Goal: Information Seeking & Learning: Learn about a topic

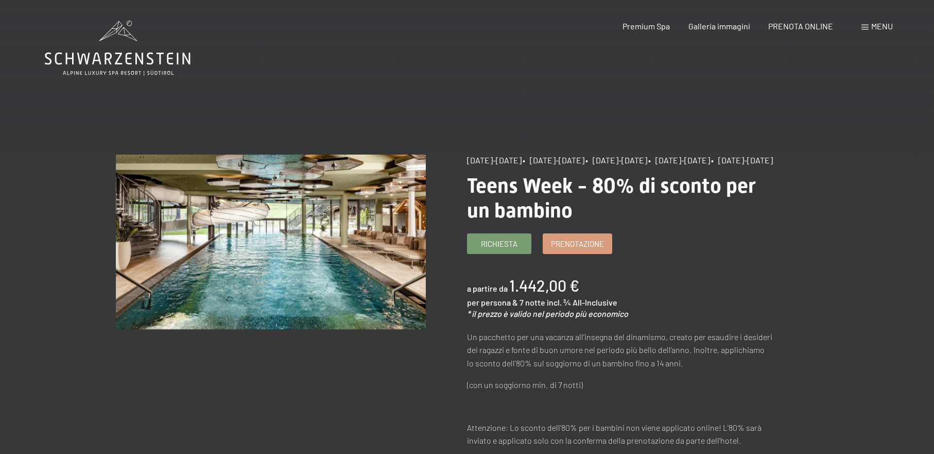
click at [166, 52] on icon at bounding box center [118, 48] width 146 height 55
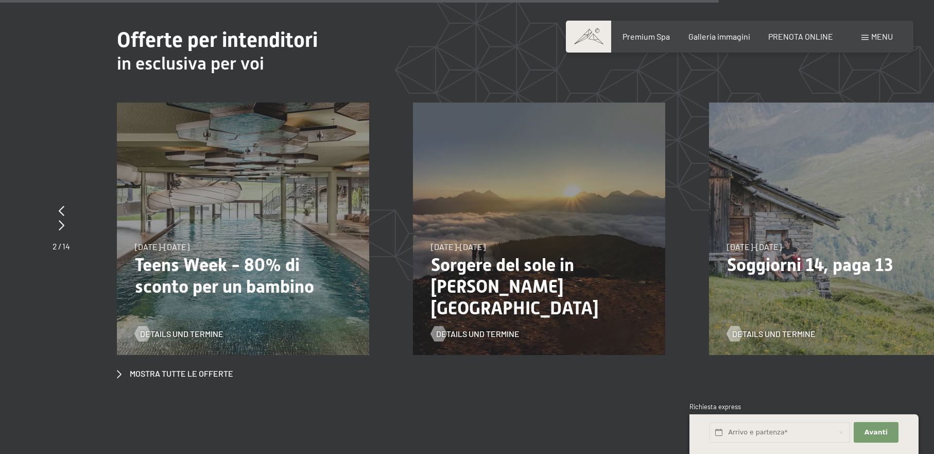
scroll to position [3873, 0]
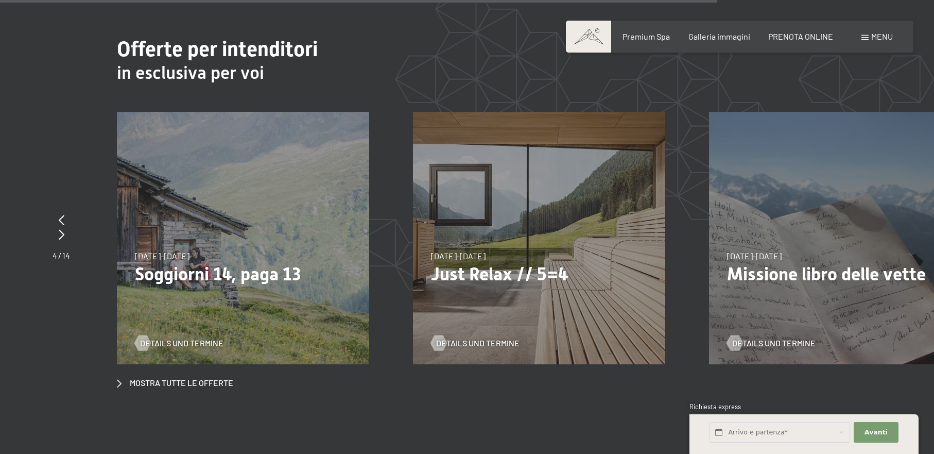
click at [473, 263] on p "Just Relax // 5=4" at bounding box center [539, 274] width 216 height 22
click at [474, 337] on span "Details und Termine" at bounding box center [488, 342] width 83 height 11
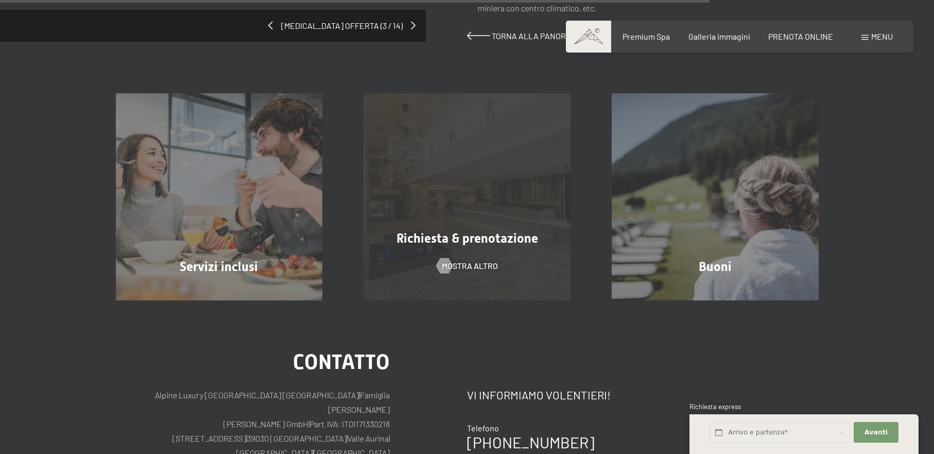
scroll to position [975, 0]
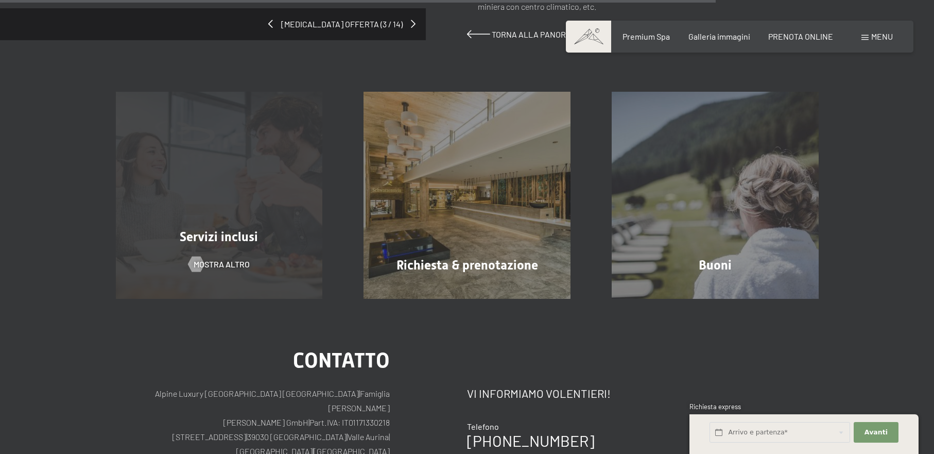
click at [225, 229] on span "Servizi inclusi" at bounding box center [219, 236] width 78 height 15
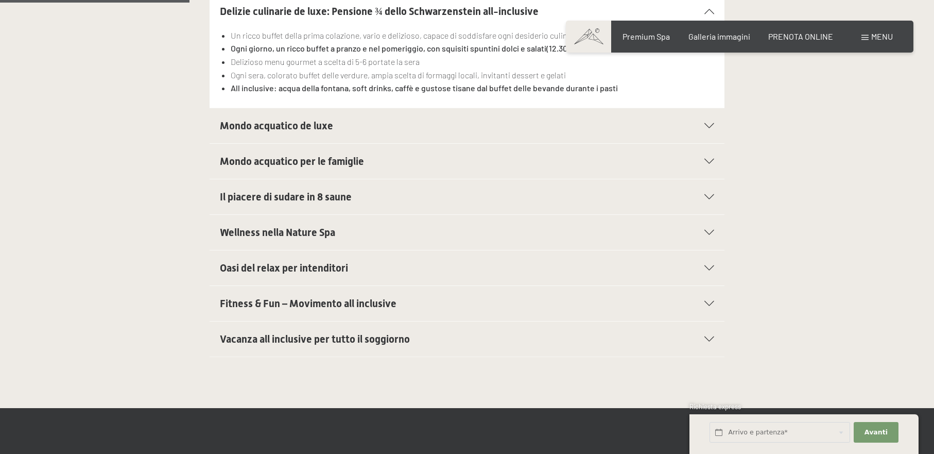
scroll to position [422, 0]
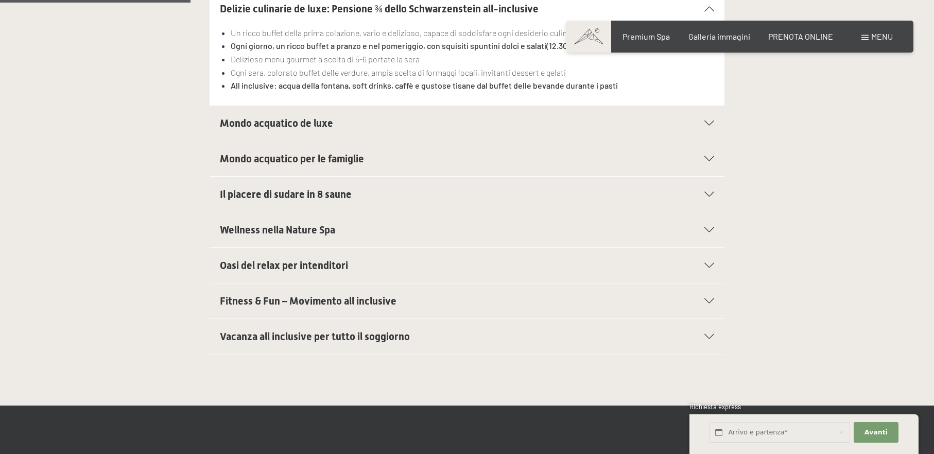
click at [712, 118] on div "Mondo acquatico de luxe" at bounding box center [467, 123] width 494 height 35
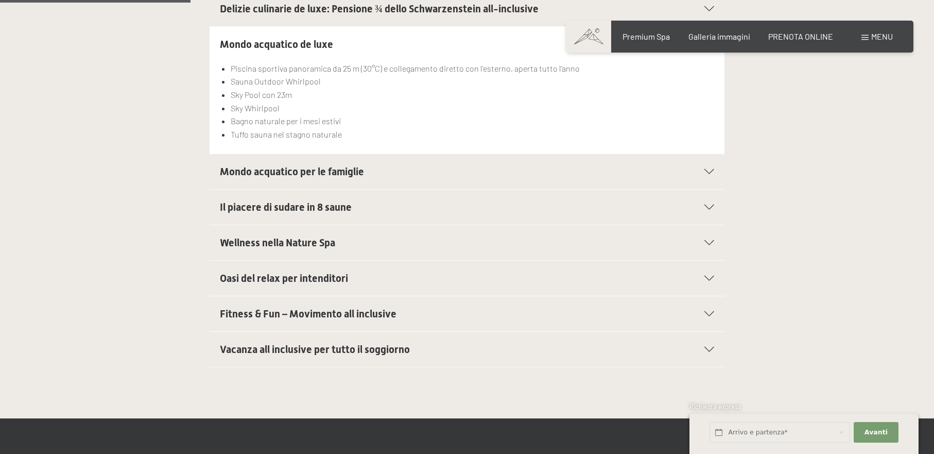
click at [712, 118] on li "Bagno naturale per i mesi estivi" at bounding box center [473, 120] width 484 height 13
click at [708, 240] on icon at bounding box center [710, 242] width 10 height 5
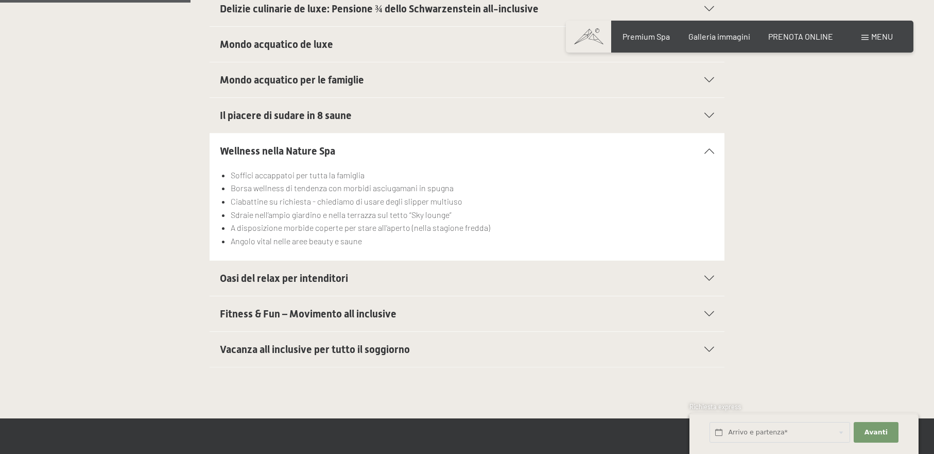
click at [707, 274] on div "Oasi del relax per intenditori" at bounding box center [467, 278] width 494 height 35
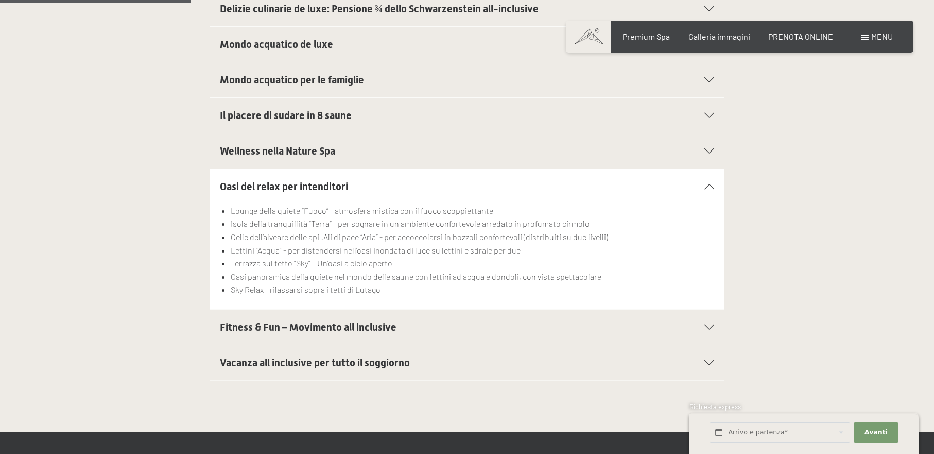
scroll to position [421, 0]
click at [709, 326] on icon at bounding box center [710, 327] width 10 height 5
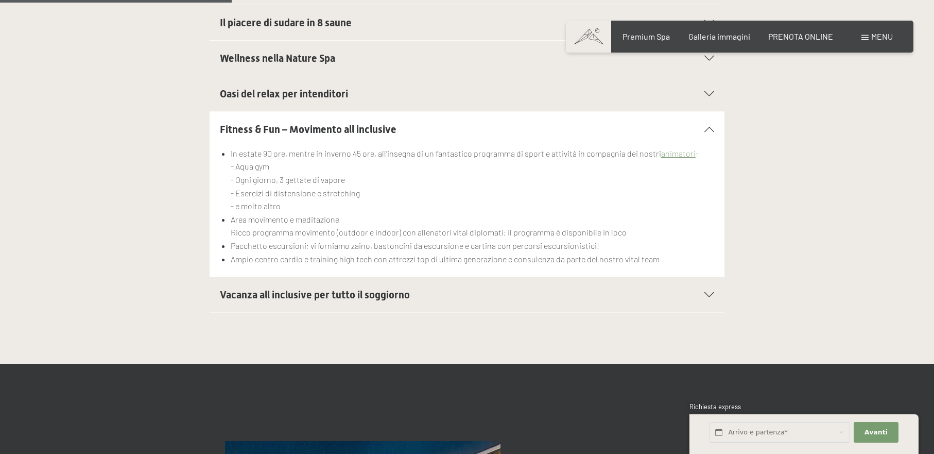
scroll to position [526, 0]
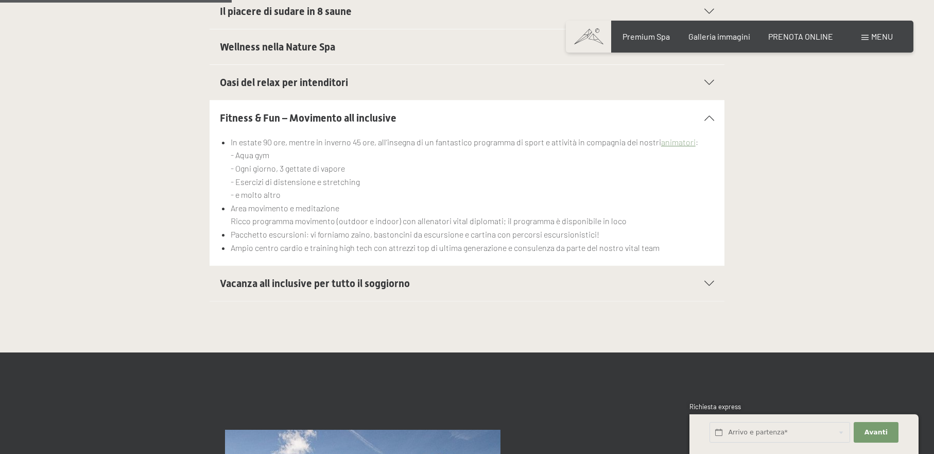
click at [710, 282] on icon at bounding box center [710, 283] width 10 height 5
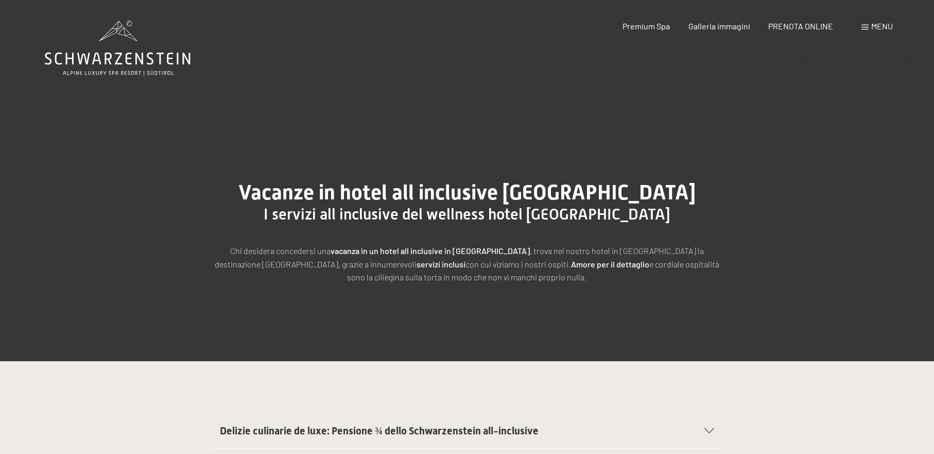
scroll to position [0, 0]
click at [641, 27] on span "Premium Spa" at bounding box center [646, 25] width 47 height 10
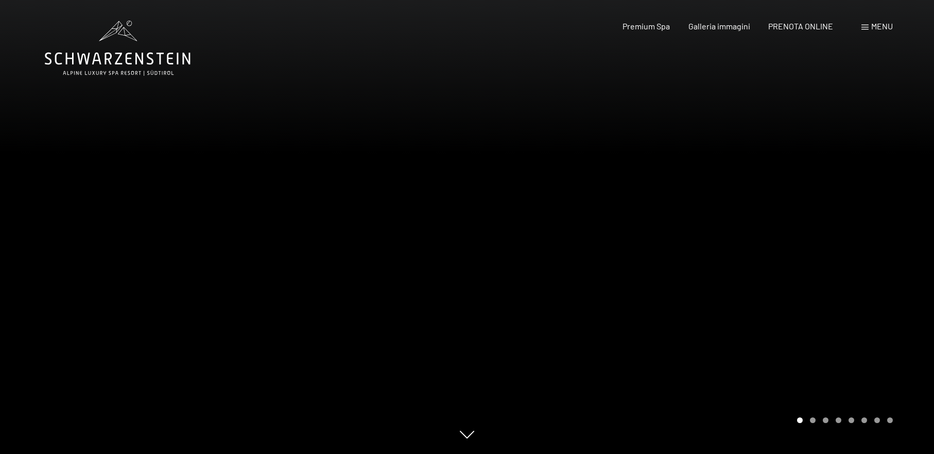
click at [685, 203] on div at bounding box center [700, 227] width 467 height 454
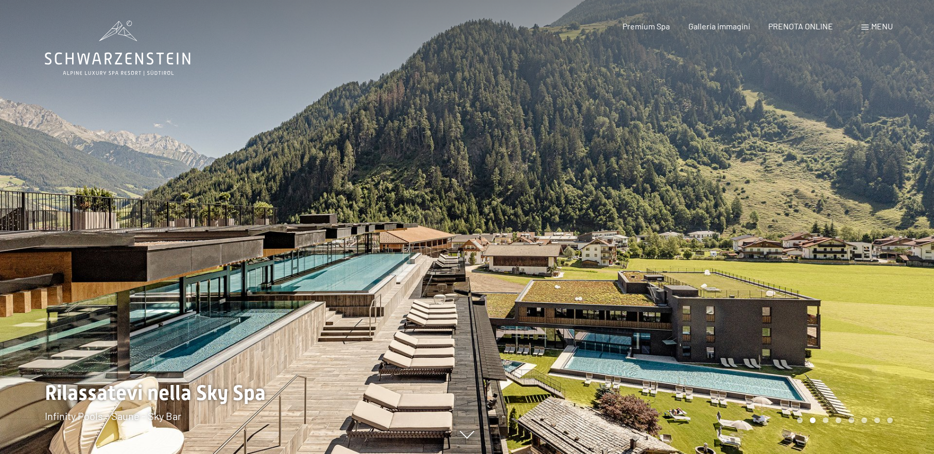
click at [685, 203] on div at bounding box center [700, 227] width 467 height 454
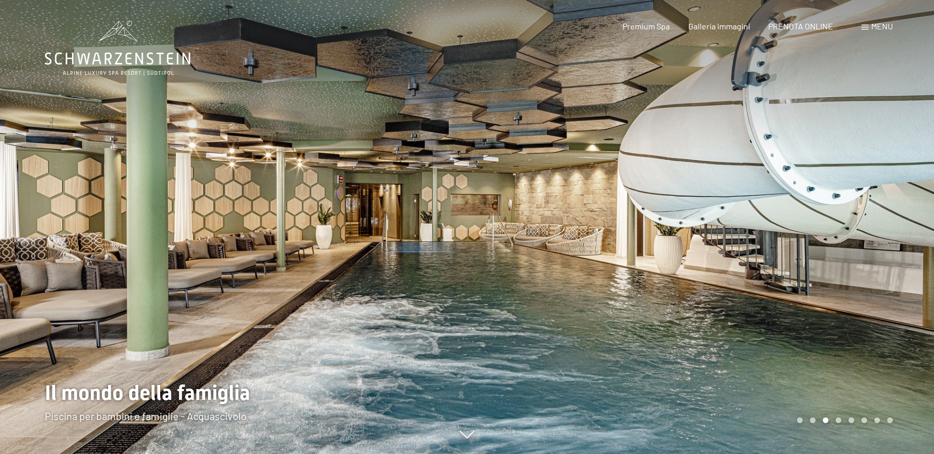
click at [685, 203] on div at bounding box center [700, 227] width 467 height 454
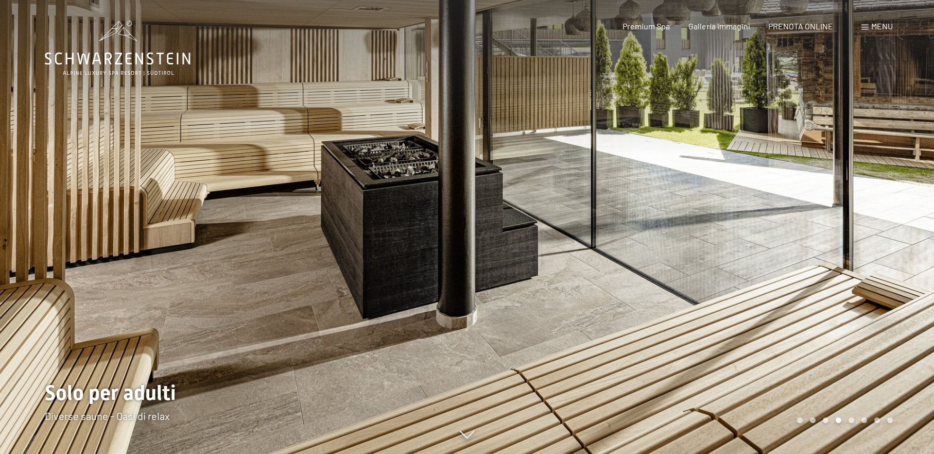
click at [685, 203] on div at bounding box center [700, 227] width 467 height 454
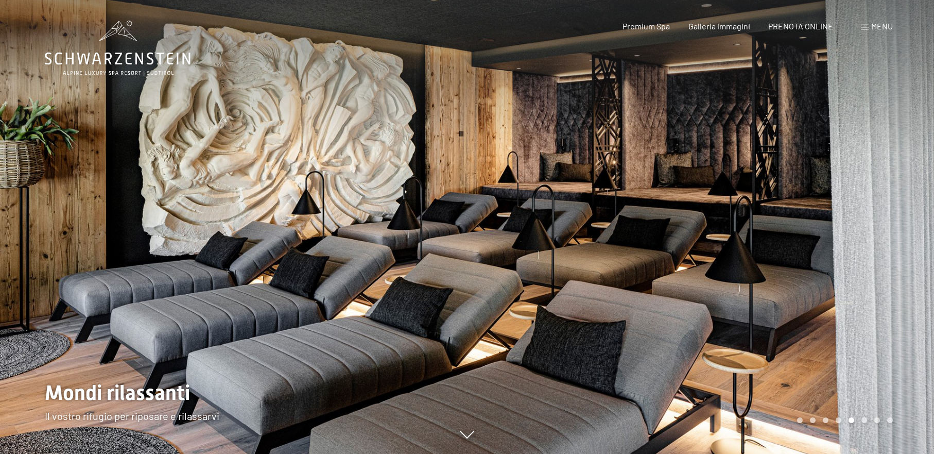
click at [685, 203] on div at bounding box center [700, 227] width 467 height 454
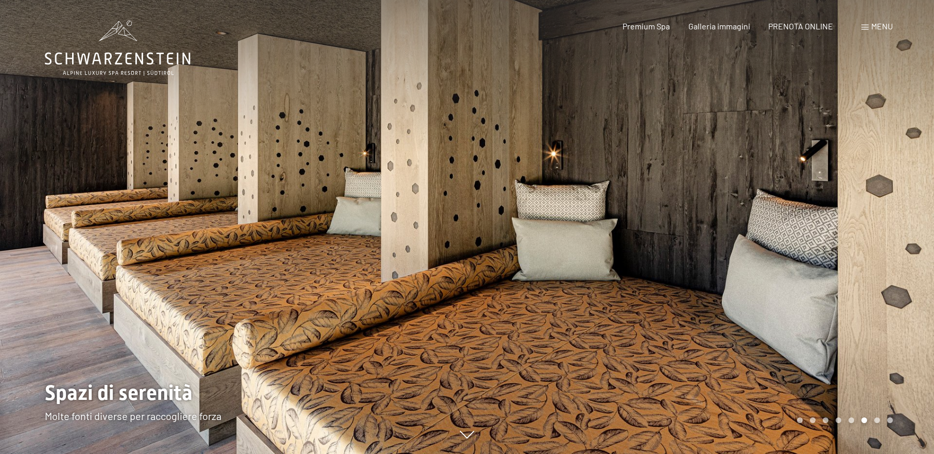
click at [685, 203] on div at bounding box center [700, 227] width 467 height 454
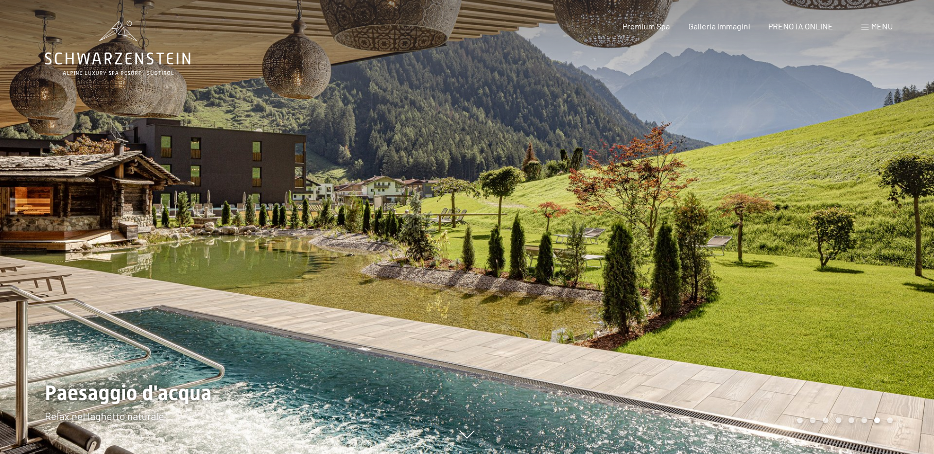
click at [685, 203] on div at bounding box center [700, 227] width 467 height 454
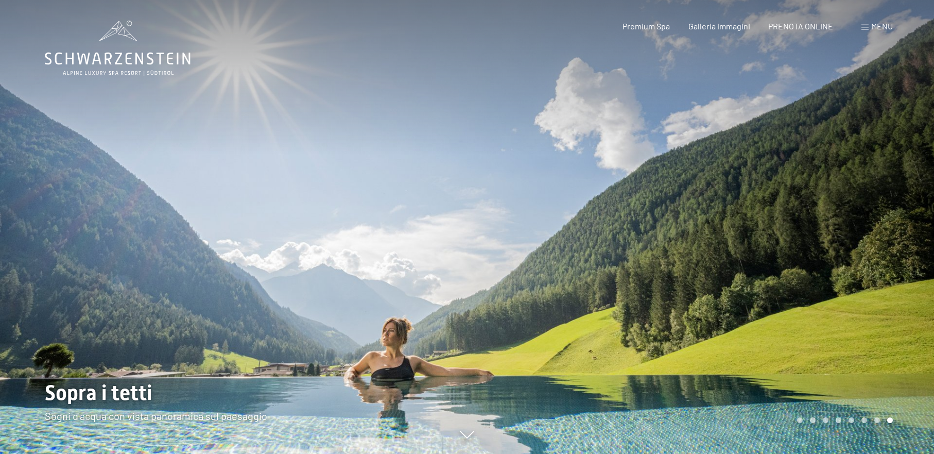
click at [685, 203] on div at bounding box center [700, 227] width 467 height 454
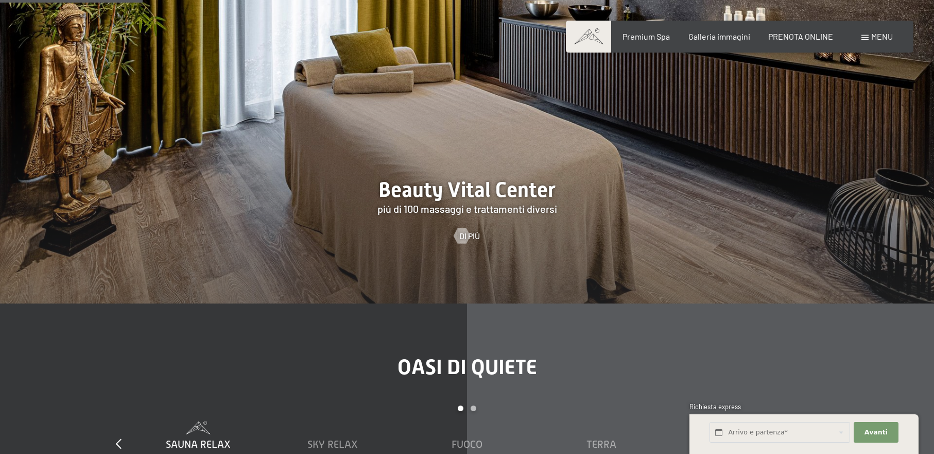
scroll to position [1157, 0]
click at [466, 242] on div at bounding box center [461, 234] width 9 height 15
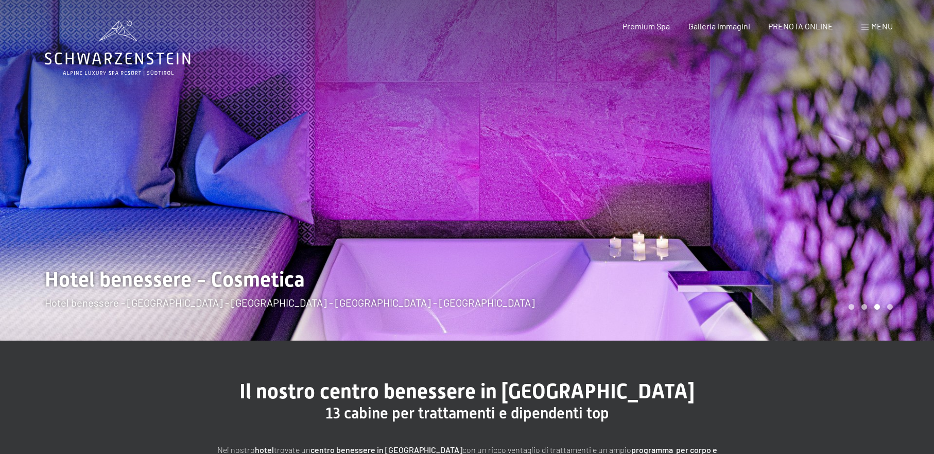
click at [843, 246] on div at bounding box center [700, 170] width 467 height 340
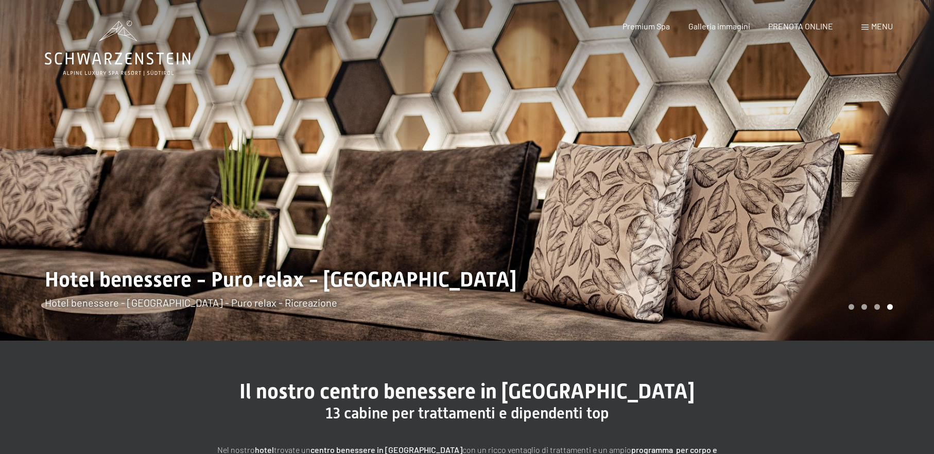
click at [843, 246] on div at bounding box center [700, 170] width 467 height 340
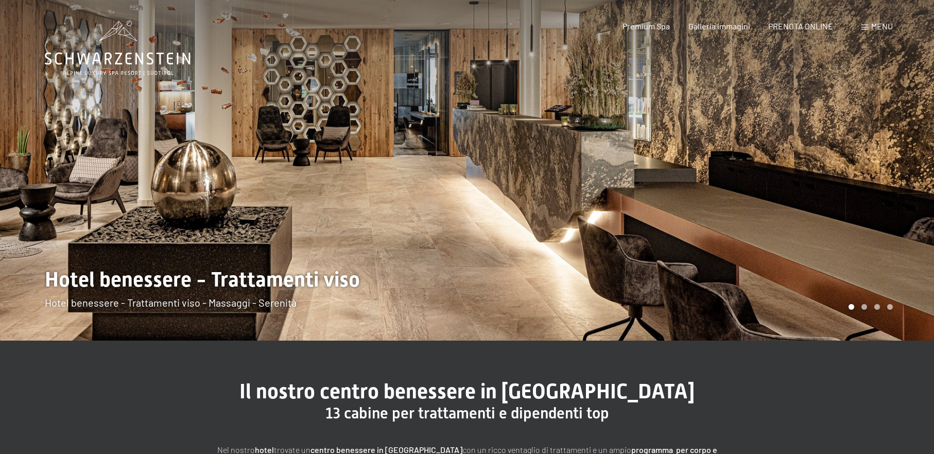
click at [843, 246] on div at bounding box center [700, 170] width 467 height 340
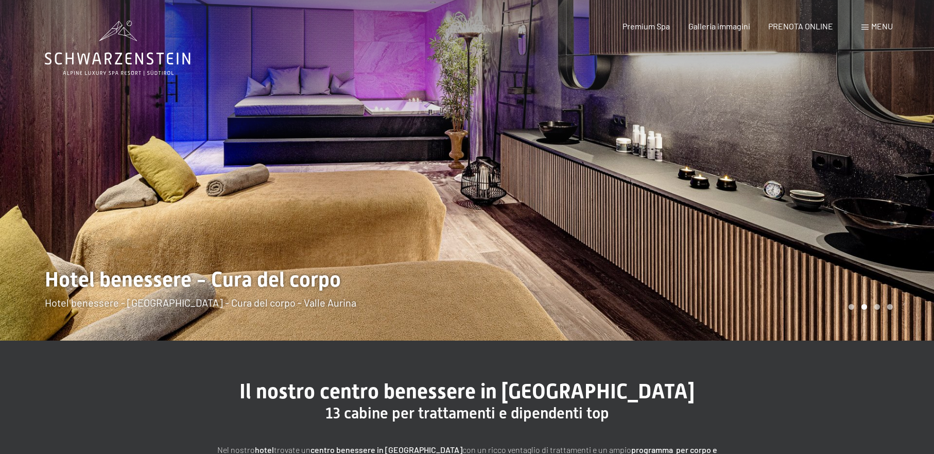
click at [843, 246] on div at bounding box center [700, 170] width 467 height 340
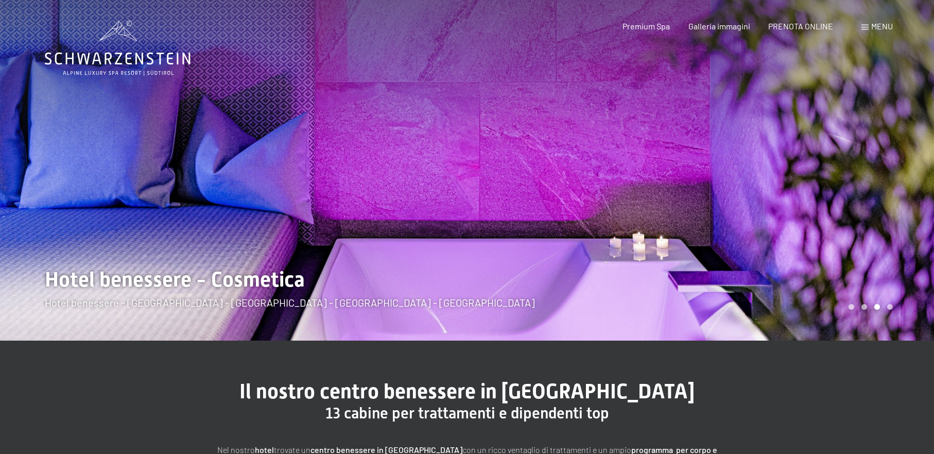
click at [843, 246] on div at bounding box center [700, 170] width 467 height 340
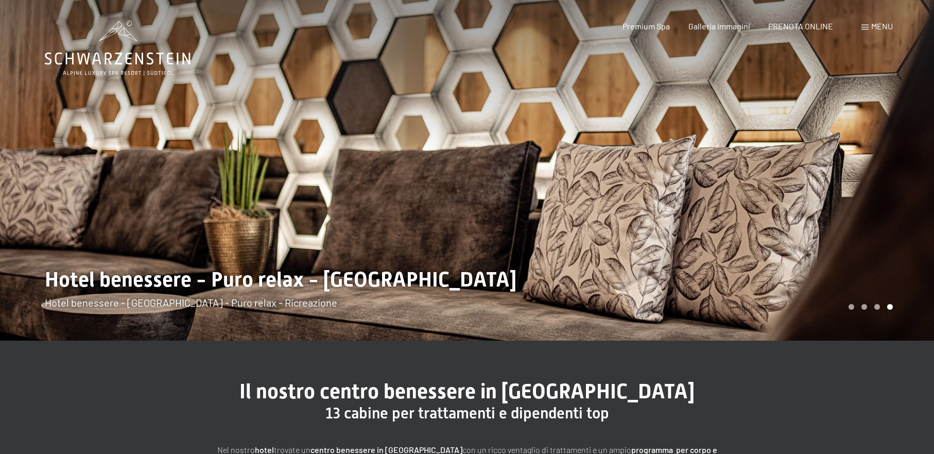
click at [843, 246] on div at bounding box center [700, 170] width 467 height 340
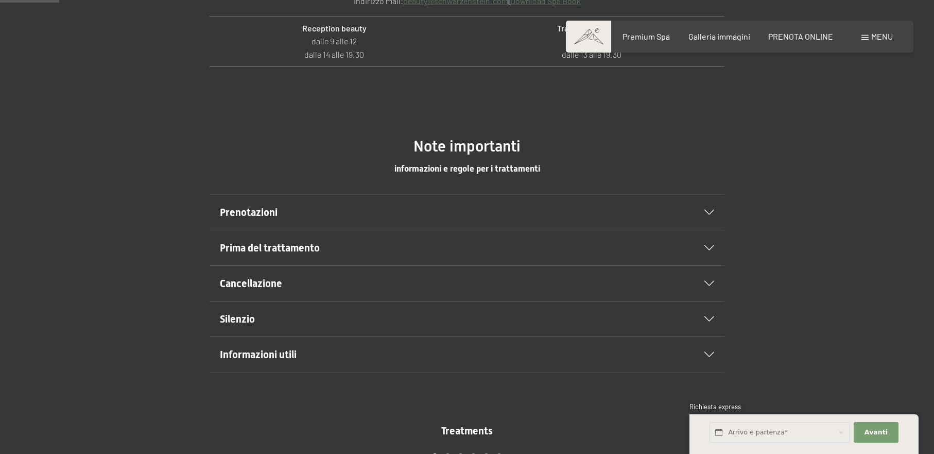
scroll to position [521, 0]
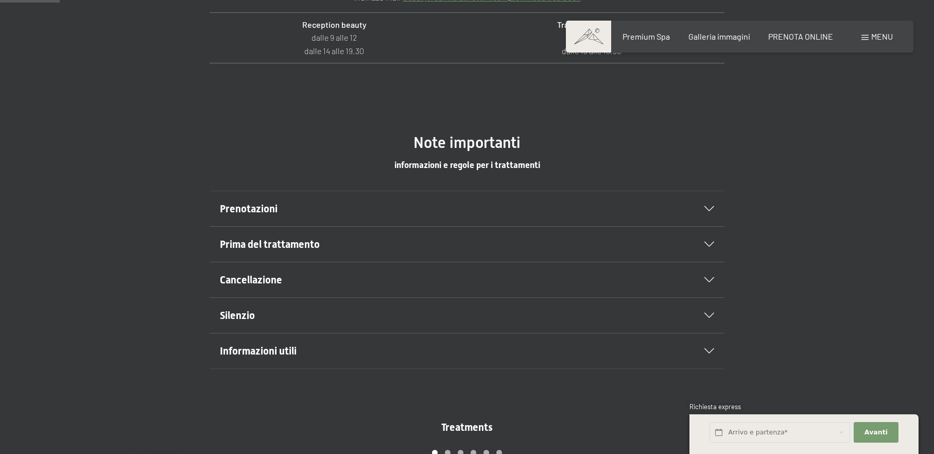
click at [708, 209] on icon at bounding box center [710, 208] width 10 height 5
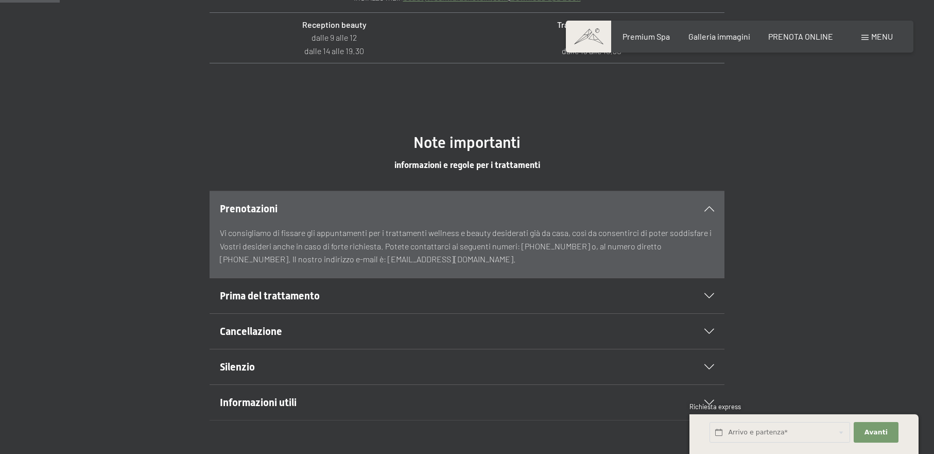
click at [708, 209] on icon at bounding box center [710, 208] width 10 height 5
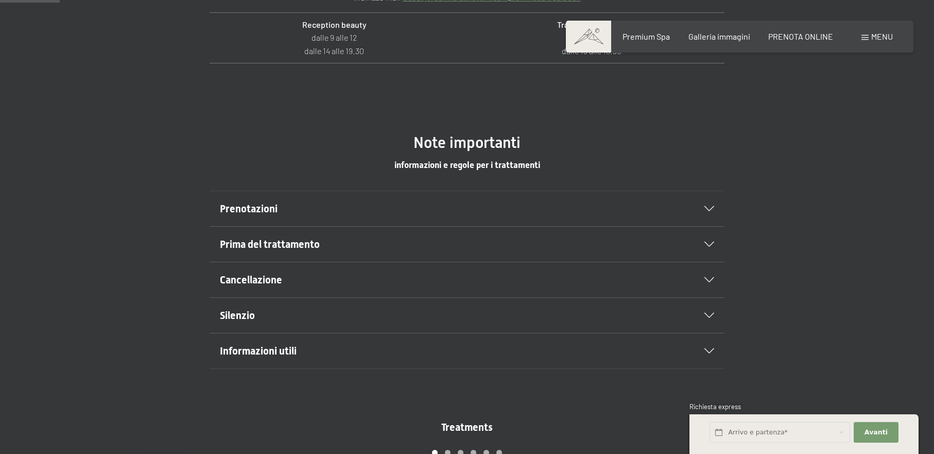
click at [713, 245] on div "Prima del trattamento" at bounding box center [467, 244] width 494 height 35
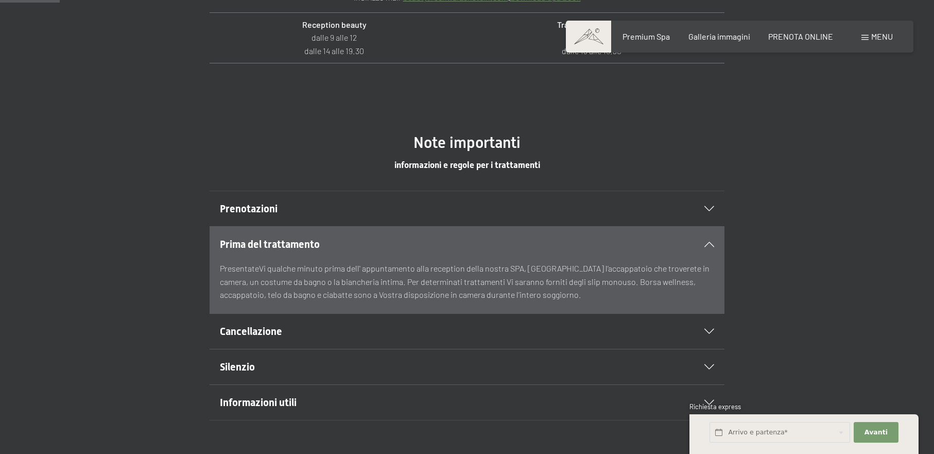
click at [713, 245] on div "Prima del trattamento" at bounding box center [467, 244] width 494 height 35
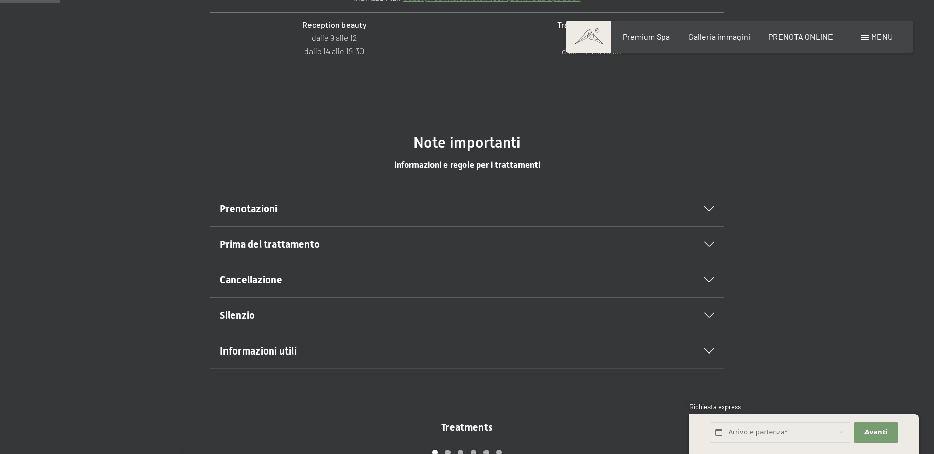
click at [712, 315] on icon at bounding box center [710, 315] width 10 height 5
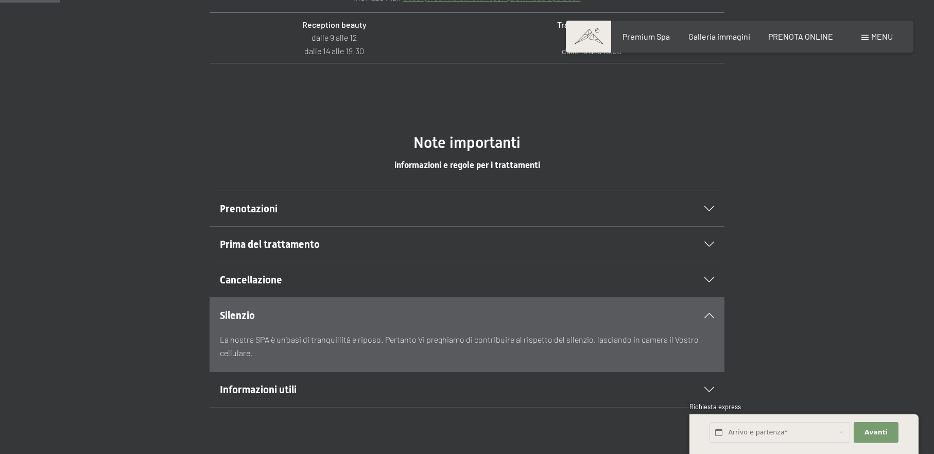
click at [712, 315] on icon at bounding box center [710, 315] width 10 height 5
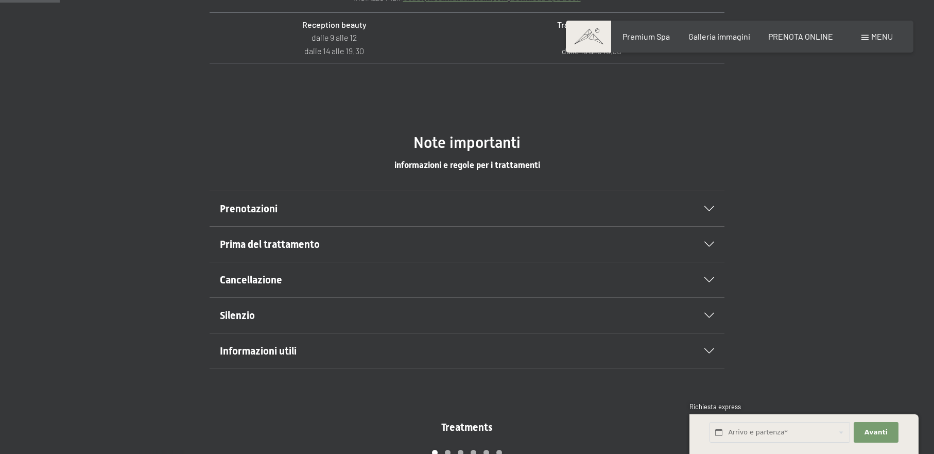
click at [713, 343] on div "Informazioni utili" at bounding box center [467, 350] width 494 height 35
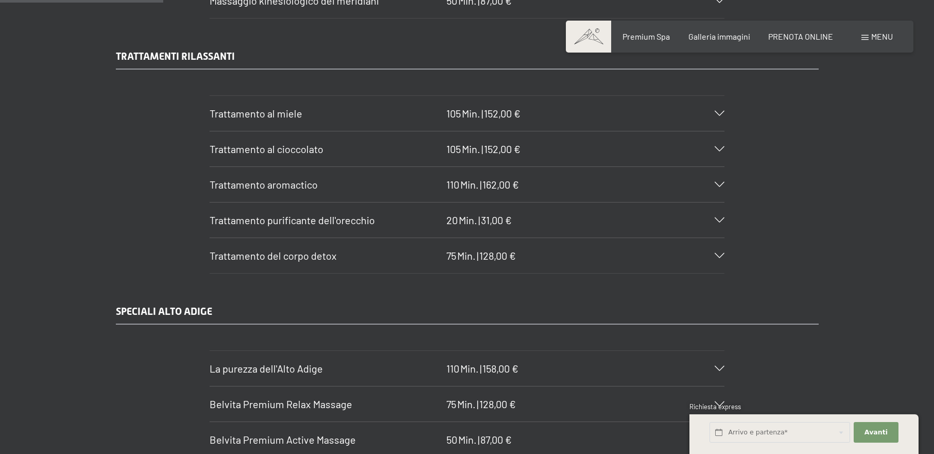
scroll to position [1432, 0]
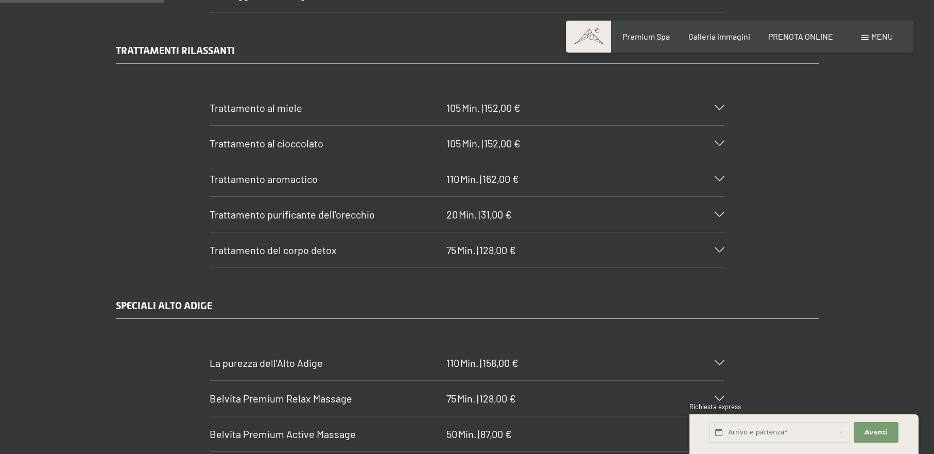
click at [723, 212] on icon at bounding box center [720, 214] width 10 height 5
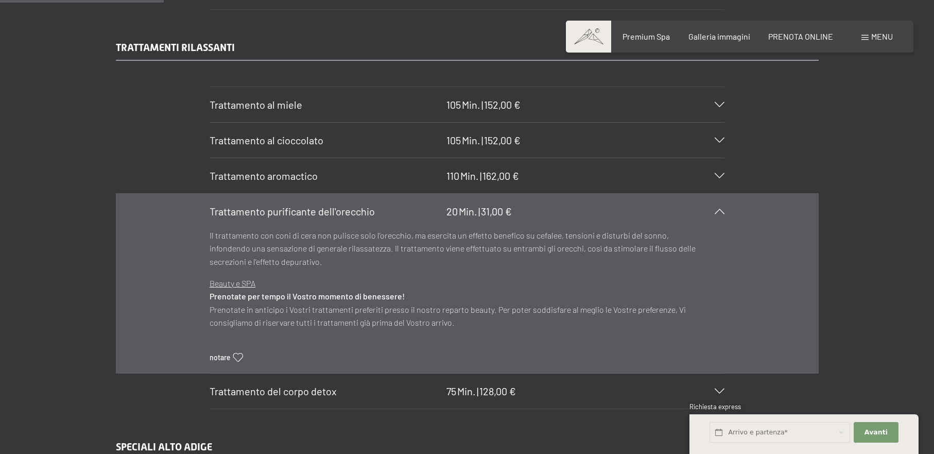
click at [723, 212] on div "Trattamento purificante dell'orecchio 20 Min. | 31,00 €" at bounding box center [467, 211] width 515 height 35
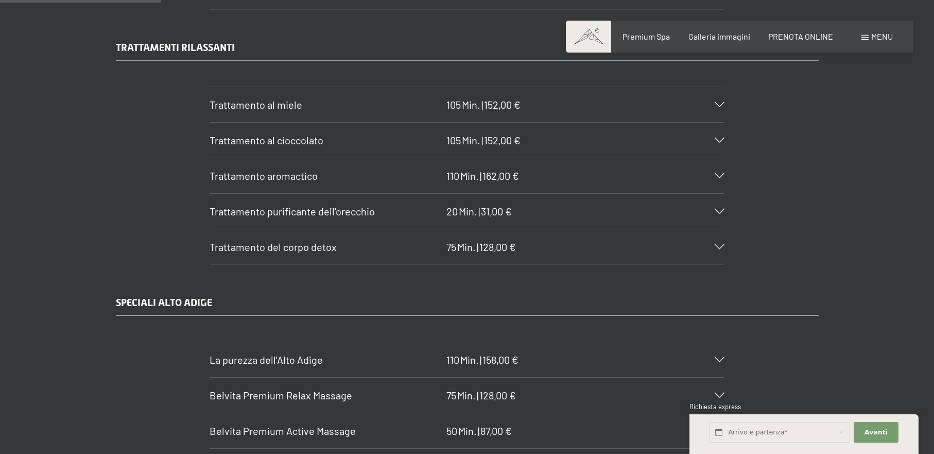
scroll to position [1432, 0]
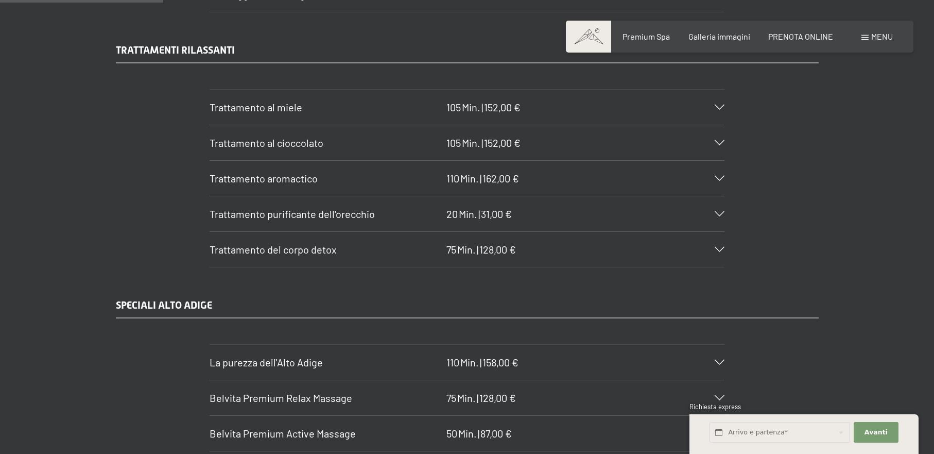
click at [720, 248] on icon at bounding box center [720, 249] width 10 height 5
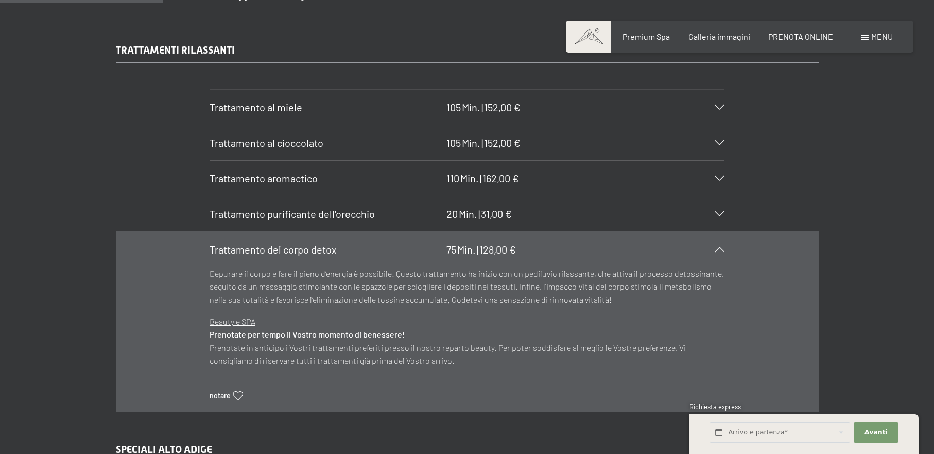
click at [720, 248] on icon at bounding box center [720, 249] width 10 height 5
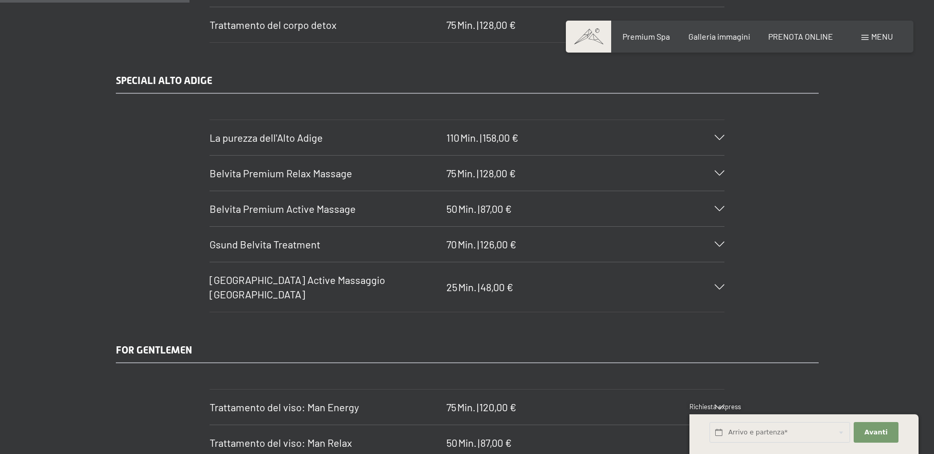
scroll to position [1658, 0]
click at [720, 207] on icon at bounding box center [720, 208] width 10 height 5
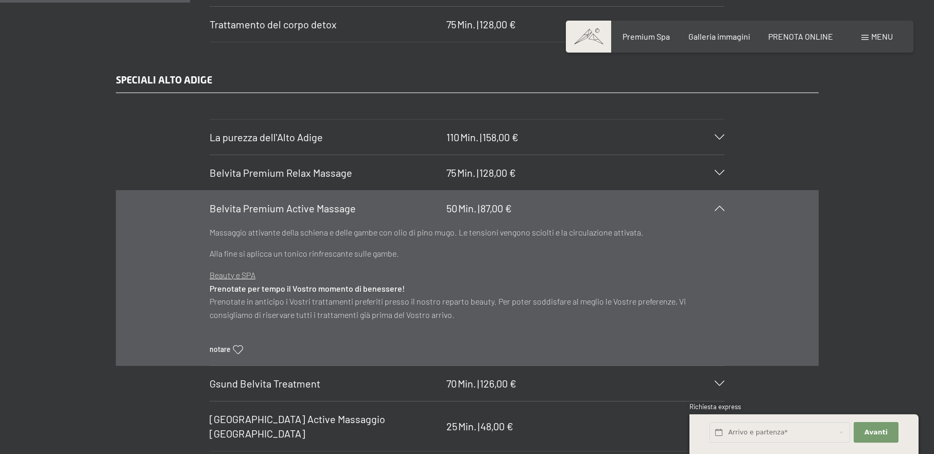
click at [720, 207] on icon at bounding box center [720, 208] width 10 height 5
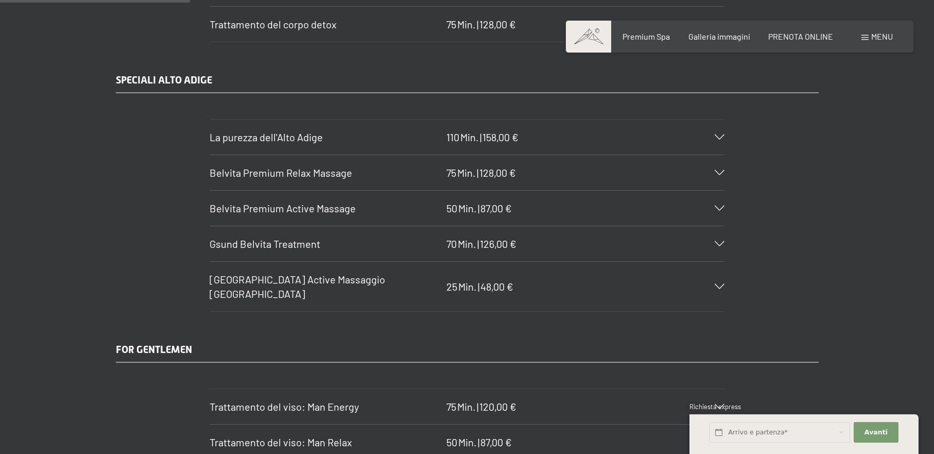
click at [719, 241] on icon at bounding box center [720, 243] width 10 height 5
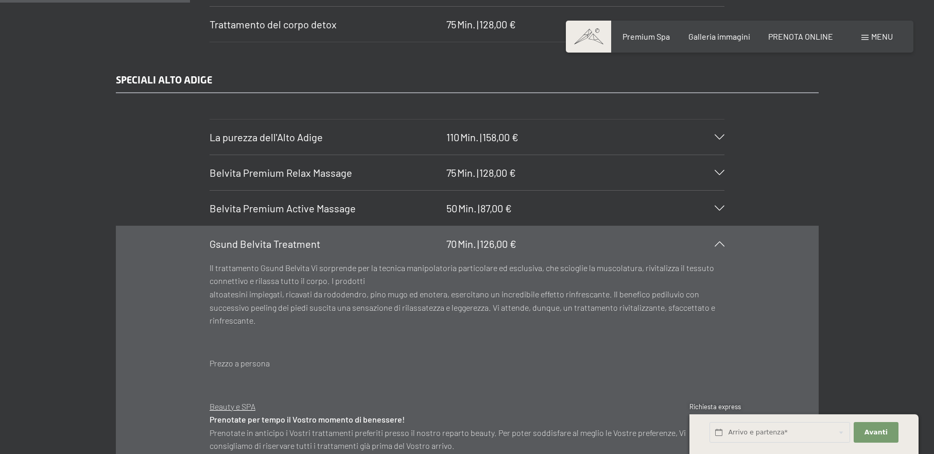
click at [719, 241] on icon at bounding box center [720, 243] width 10 height 5
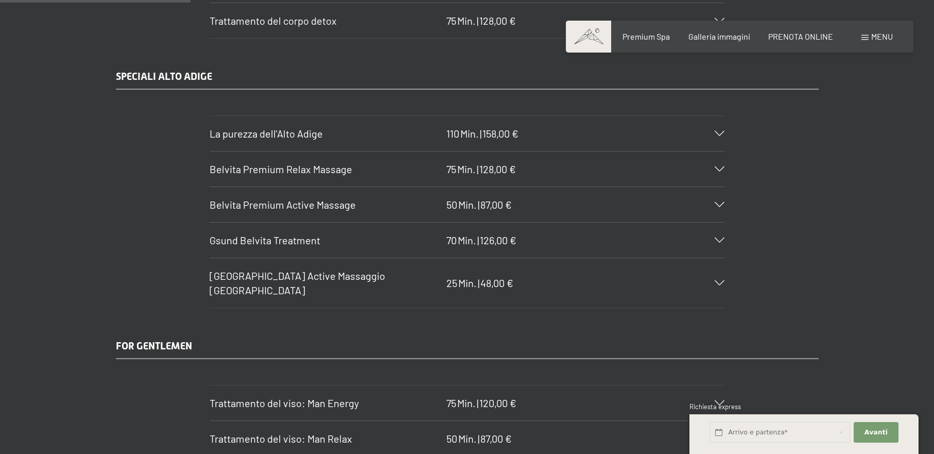
scroll to position [1662, 0]
click at [722, 165] on icon at bounding box center [720, 167] width 10 height 5
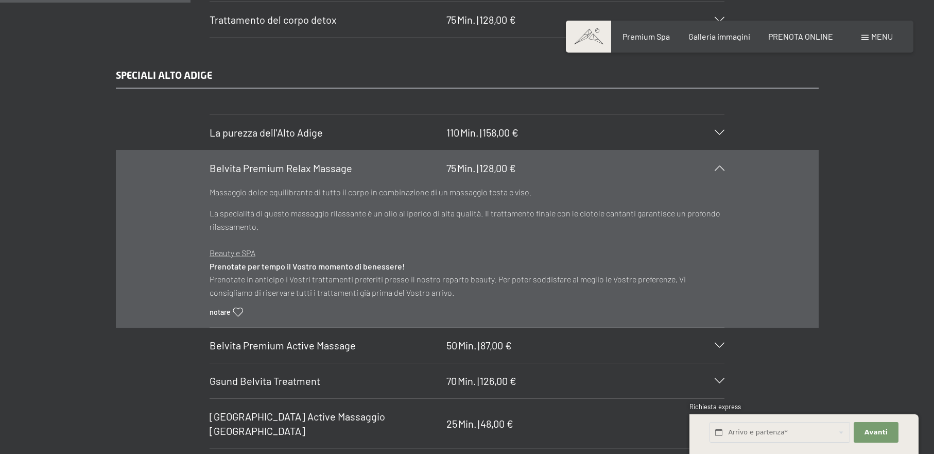
click at [722, 165] on icon at bounding box center [720, 167] width 10 height 5
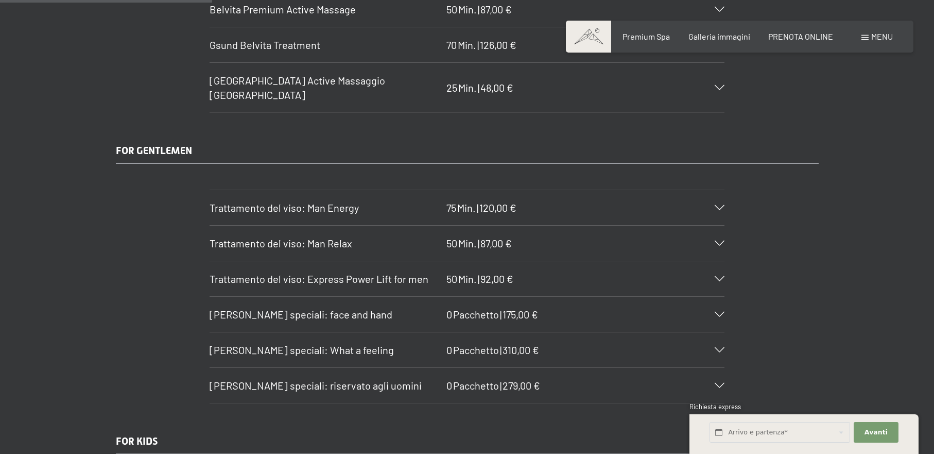
scroll to position [1857, 0]
click at [722, 204] on icon at bounding box center [720, 206] width 10 height 5
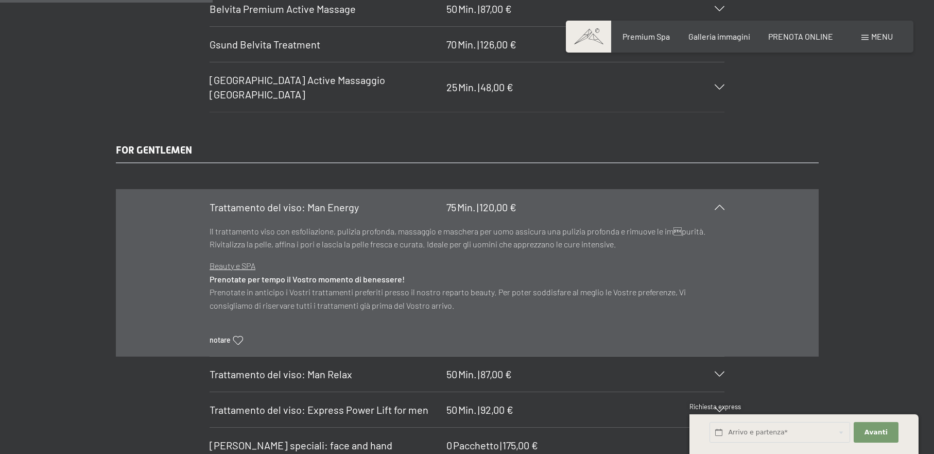
click at [722, 204] on icon at bounding box center [720, 206] width 10 height 5
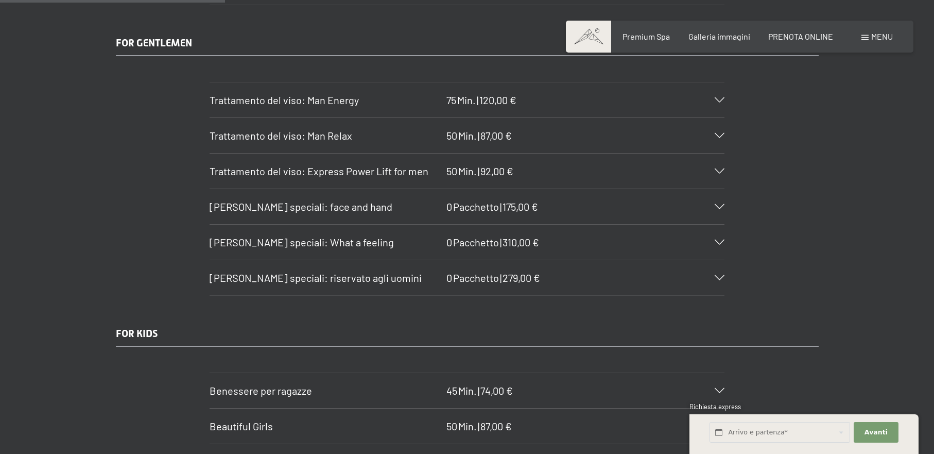
scroll to position [1965, 0]
click at [722, 203] on icon at bounding box center [720, 205] width 10 height 5
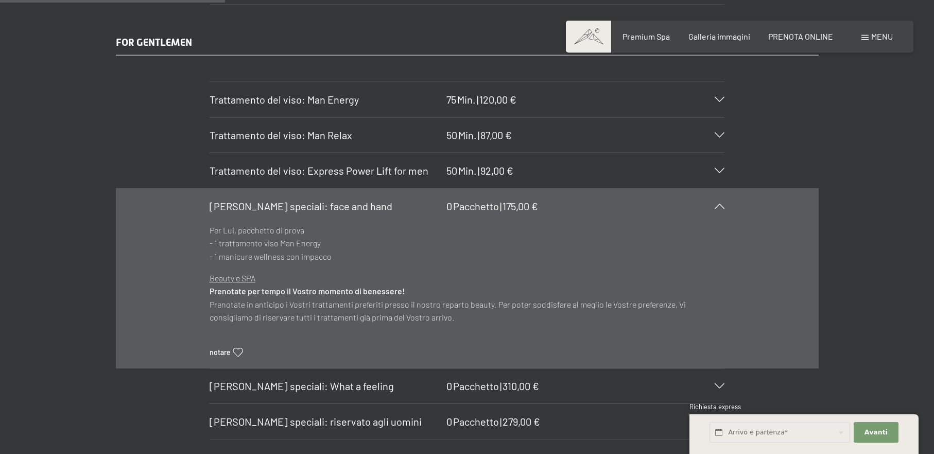
click at [722, 203] on icon at bounding box center [720, 205] width 10 height 5
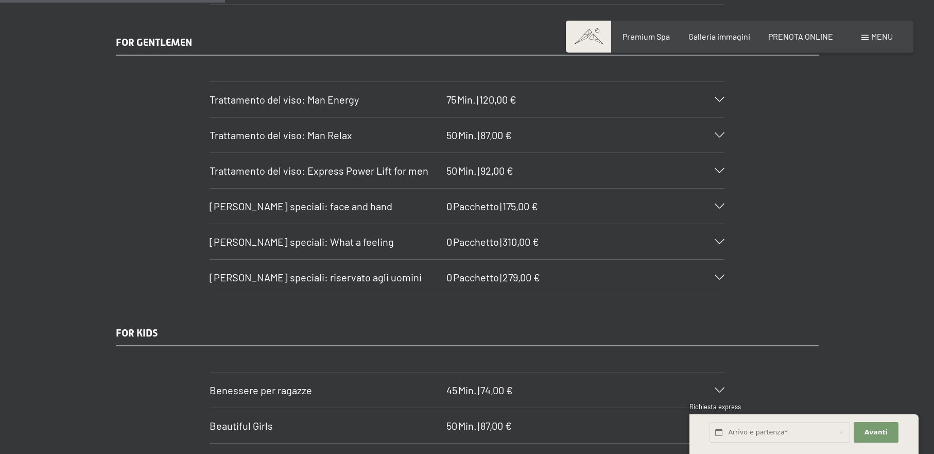
click at [722, 203] on icon at bounding box center [720, 205] width 10 height 5
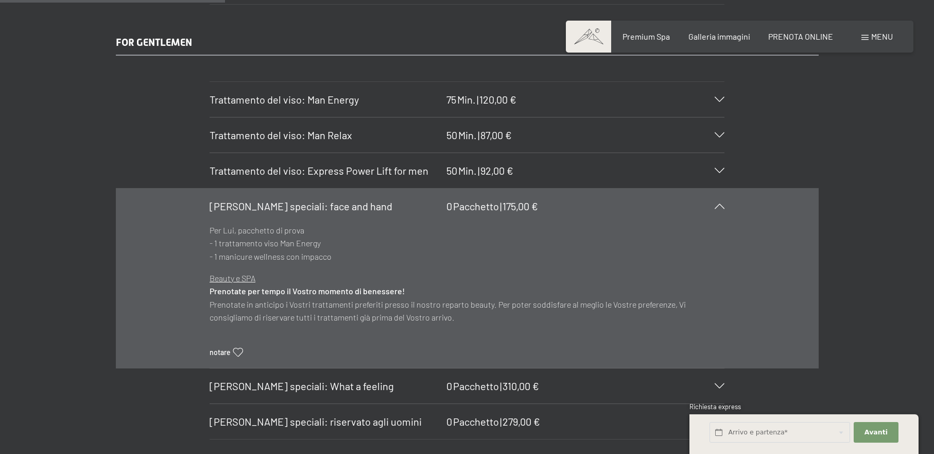
click at [722, 203] on icon at bounding box center [720, 205] width 10 height 5
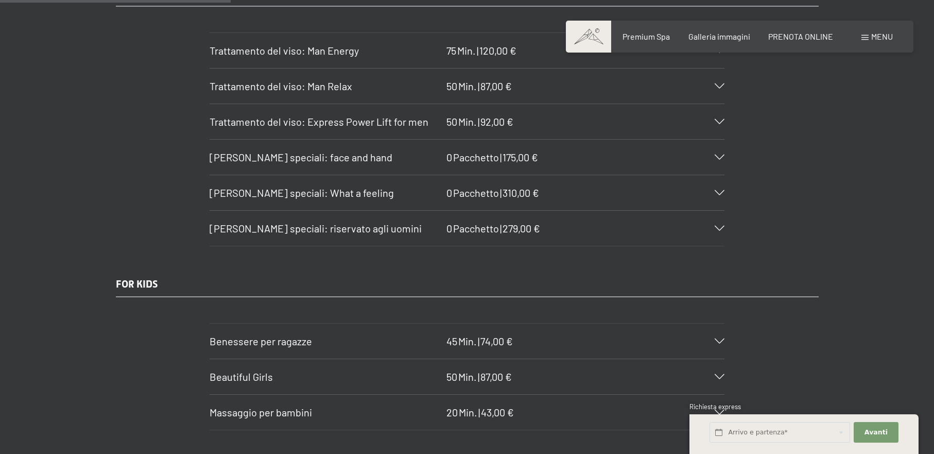
scroll to position [2014, 0]
click at [721, 210] on div "[PERSON_NAME] speciali: riservato agli uomini 0 Pacchetto | 279,00 €" at bounding box center [467, 227] width 515 height 35
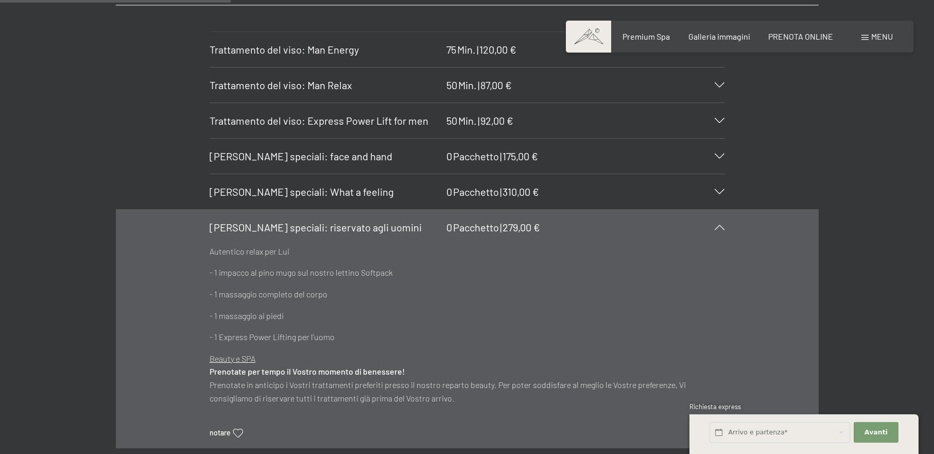
click at [721, 210] on div "[PERSON_NAME] speciali: riservato agli uomini 0 Pacchetto | 279,00 €" at bounding box center [467, 227] width 515 height 35
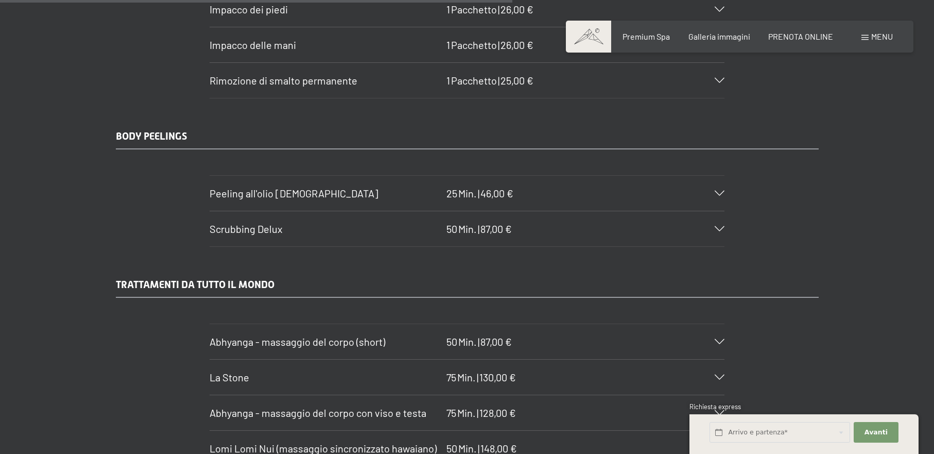
scroll to position [4473, 0]
click at [719, 226] on icon at bounding box center [720, 228] width 10 height 5
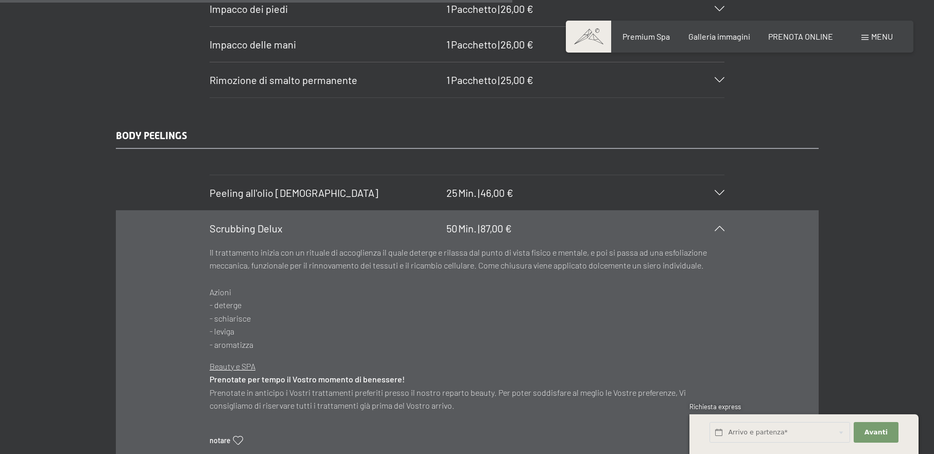
click at [719, 226] on icon at bounding box center [720, 228] width 10 height 5
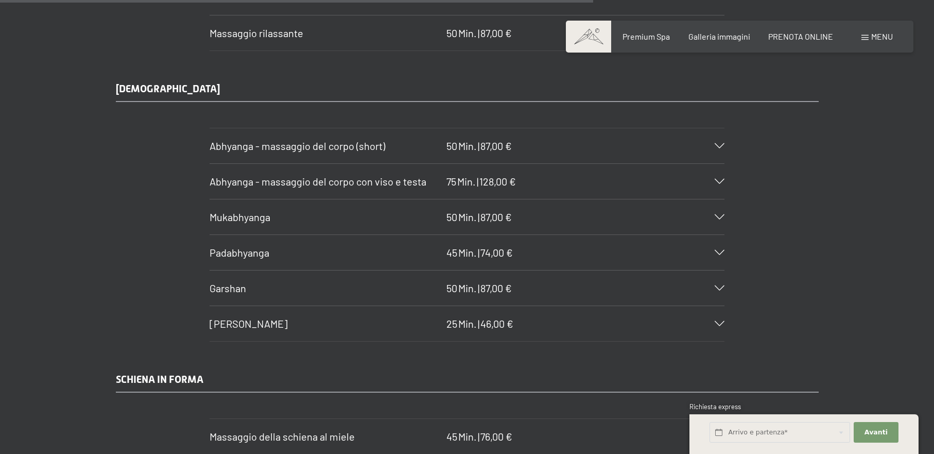
scroll to position [5183, 0]
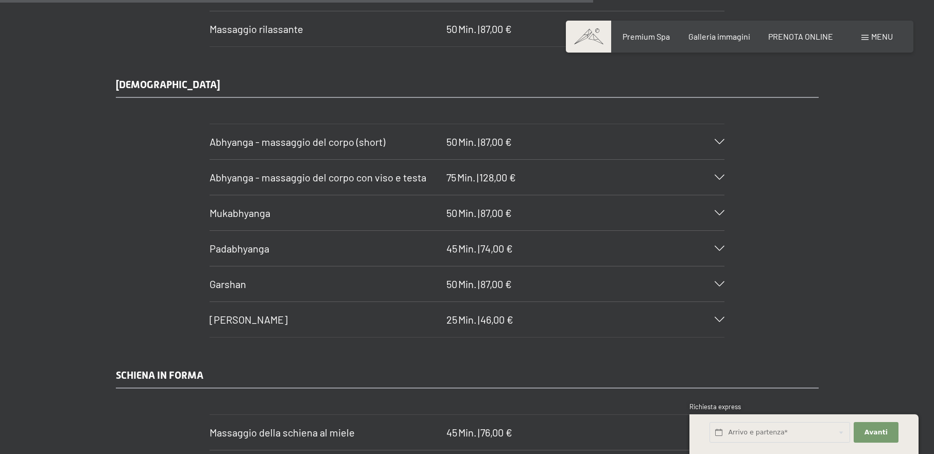
click at [723, 139] on icon at bounding box center [720, 141] width 10 height 5
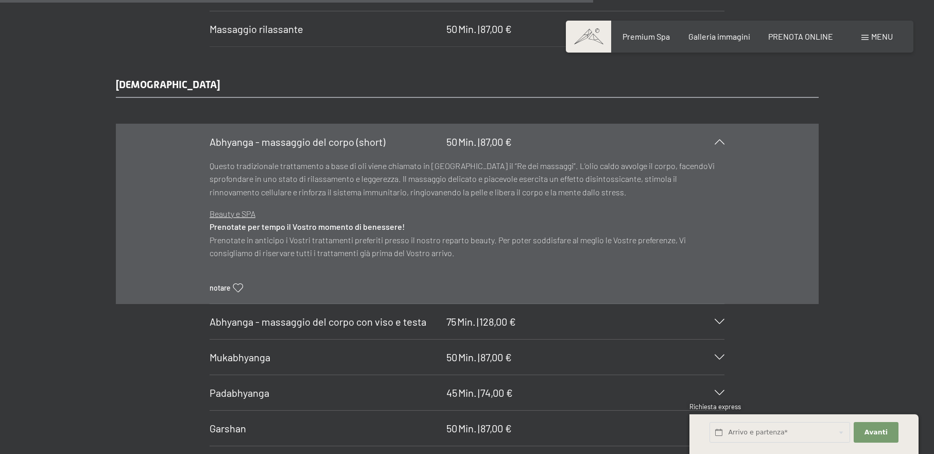
click at [723, 139] on icon at bounding box center [720, 141] width 10 height 5
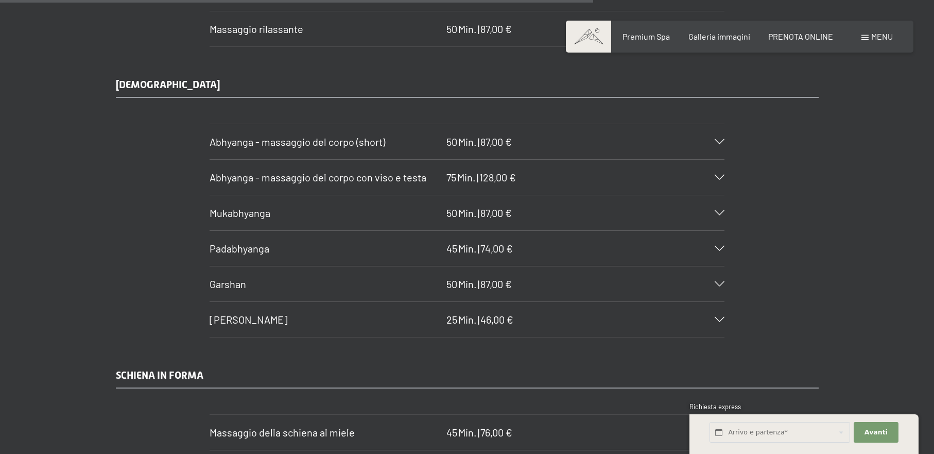
click at [723, 210] on icon at bounding box center [720, 212] width 10 height 5
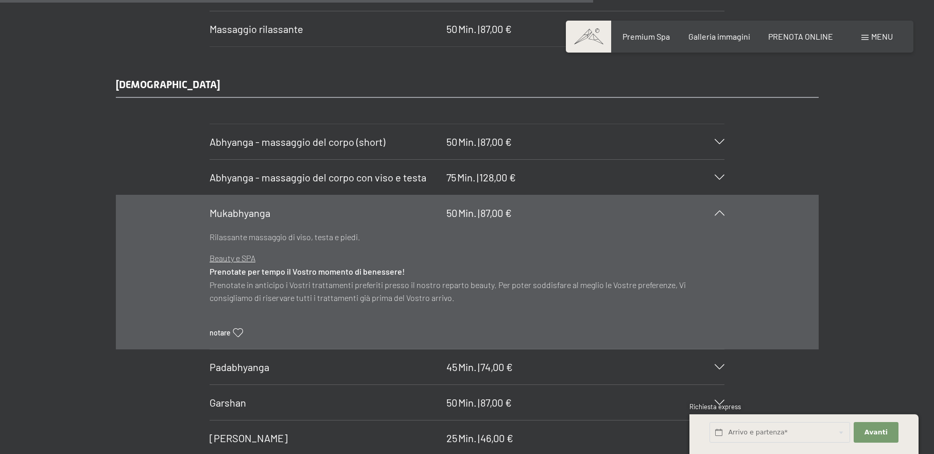
click at [723, 210] on icon at bounding box center [720, 212] width 10 height 5
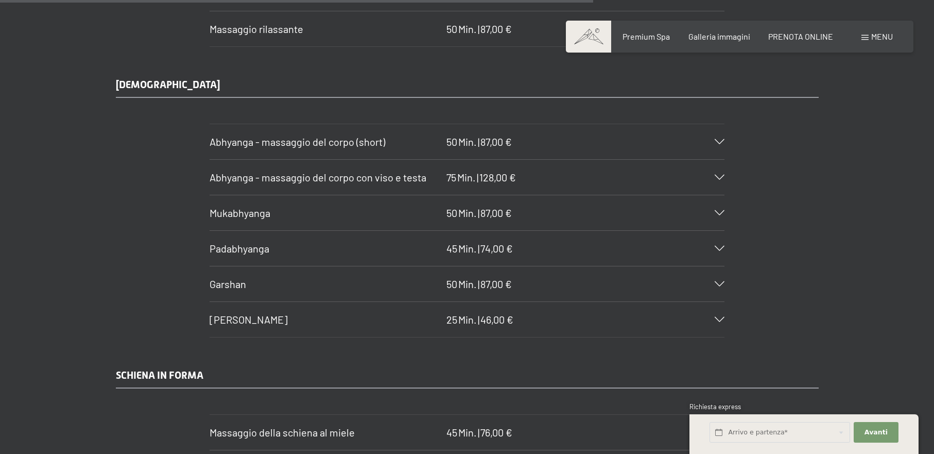
click at [722, 246] on icon at bounding box center [720, 248] width 10 height 5
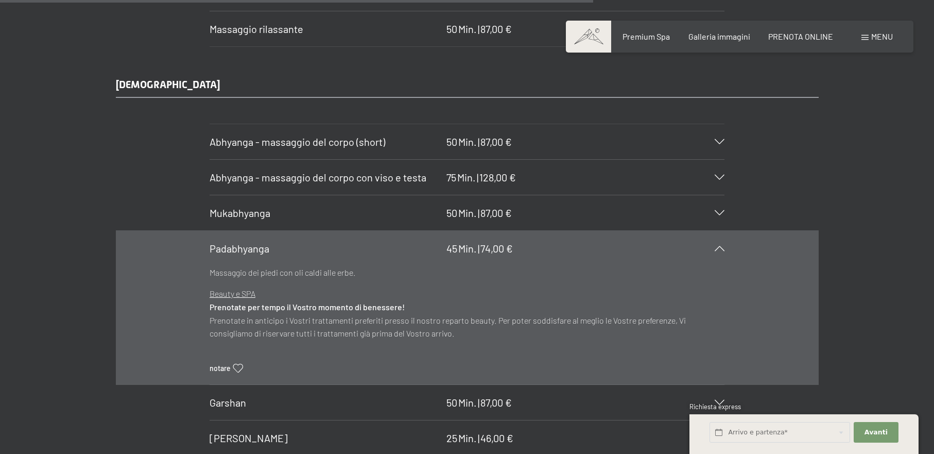
click at [722, 246] on icon at bounding box center [720, 248] width 10 height 5
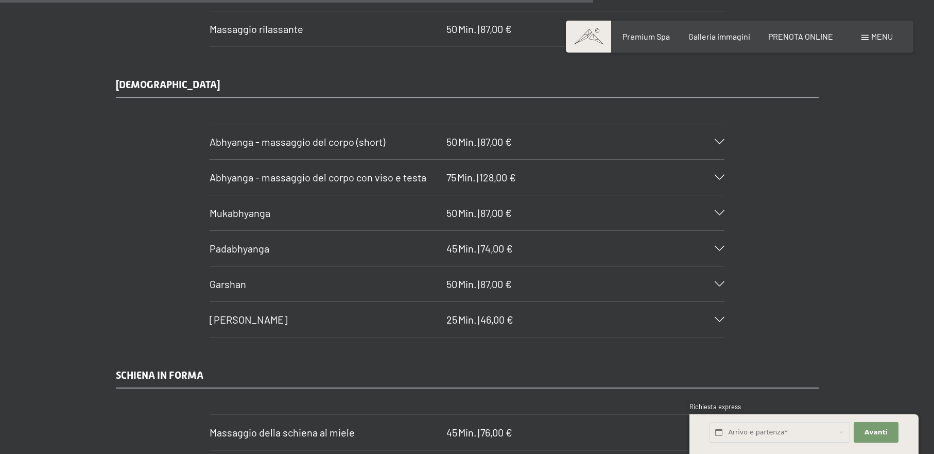
click at [722, 281] on icon at bounding box center [720, 283] width 10 height 5
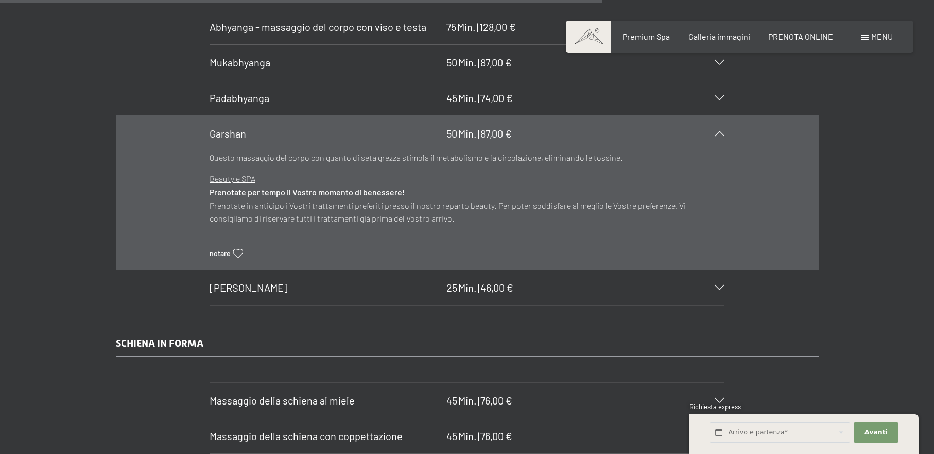
scroll to position [5342, 0]
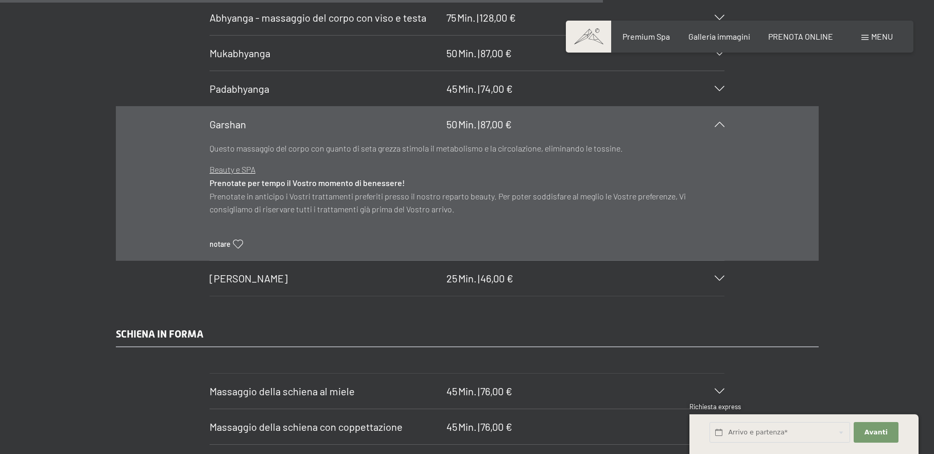
click at [719, 114] on div "Garshan 50 Min. | 87,00 €" at bounding box center [467, 124] width 515 height 35
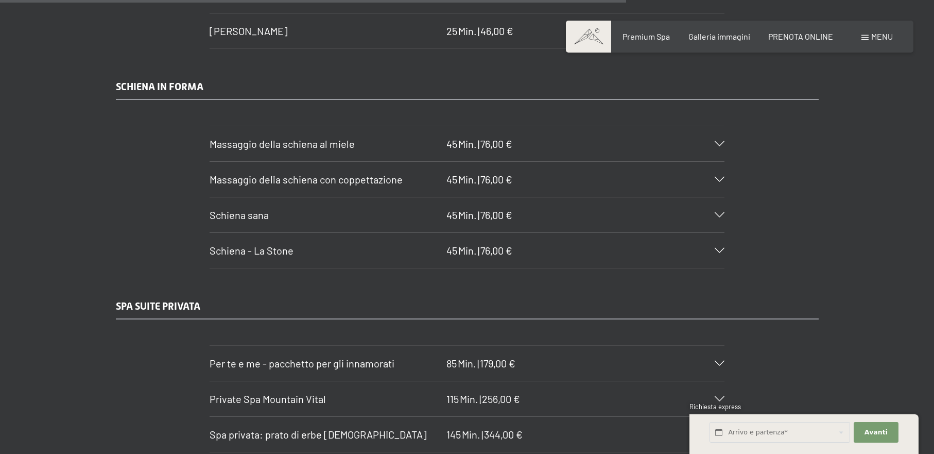
scroll to position [5473, 0]
click at [716, 140] on icon at bounding box center [720, 142] width 10 height 5
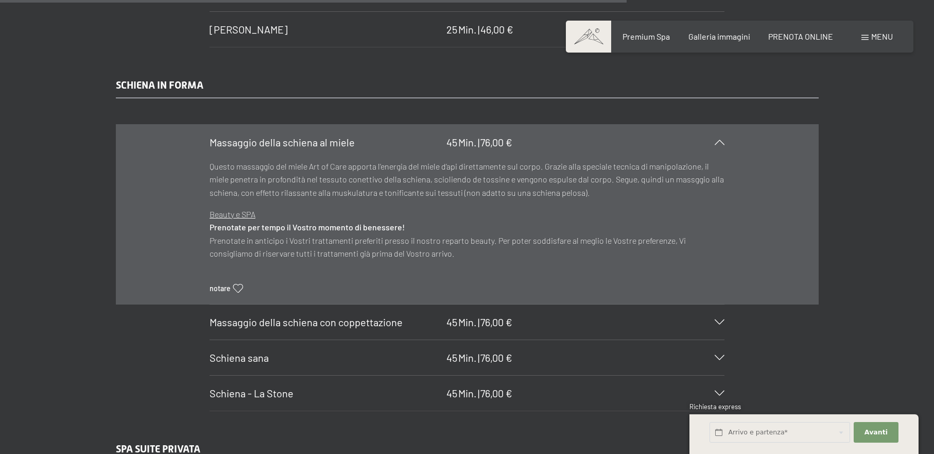
click at [716, 140] on icon at bounding box center [720, 142] width 10 height 5
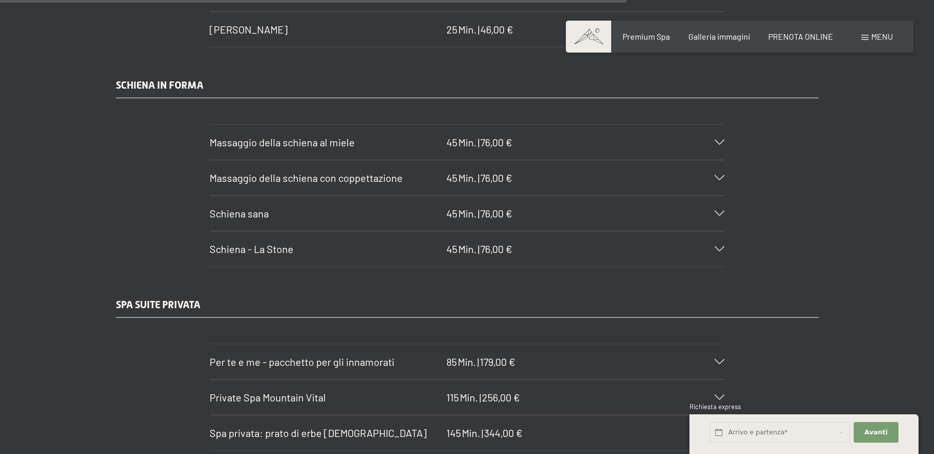
click at [724, 164] on div "Massaggio della schiena con coppettazione 45 Min. | 76,00 €" at bounding box center [467, 177] width 515 height 35
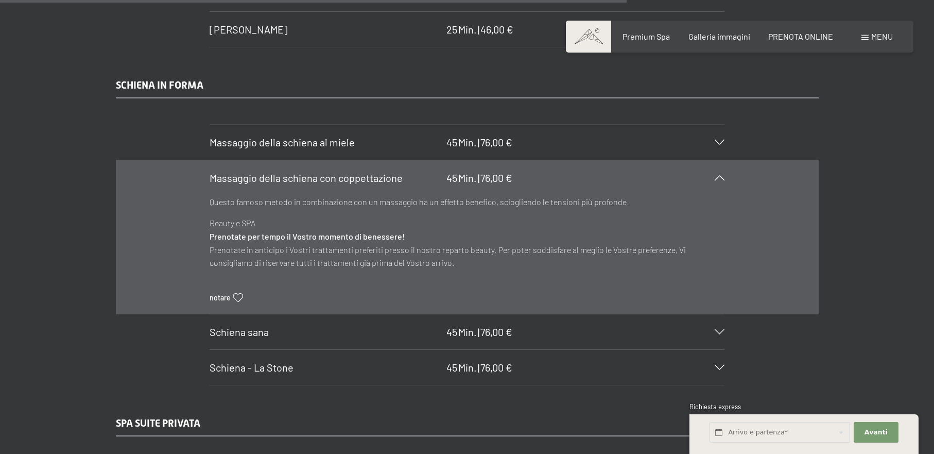
click at [724, 164] on div "Massaggio della schiena con coppettazione 45 Min. | 76,00 €" at bounding box center [467, 177] width 515 height 35
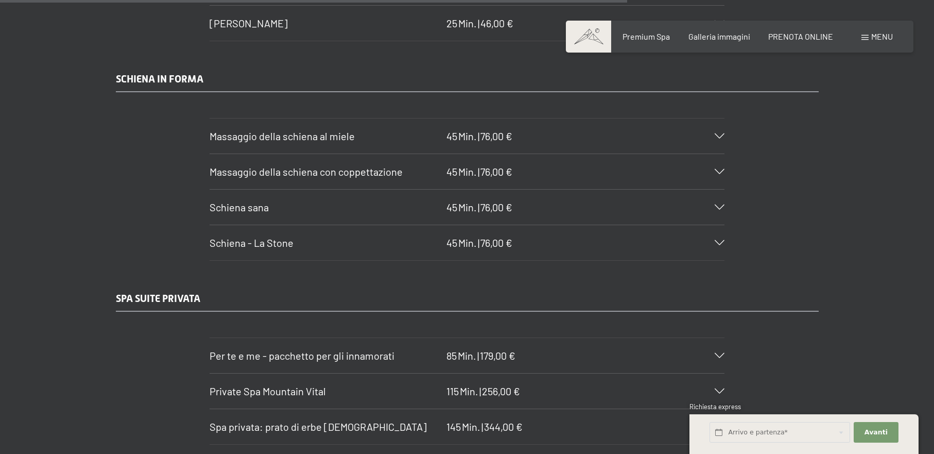
scroll to position [5481, 0]
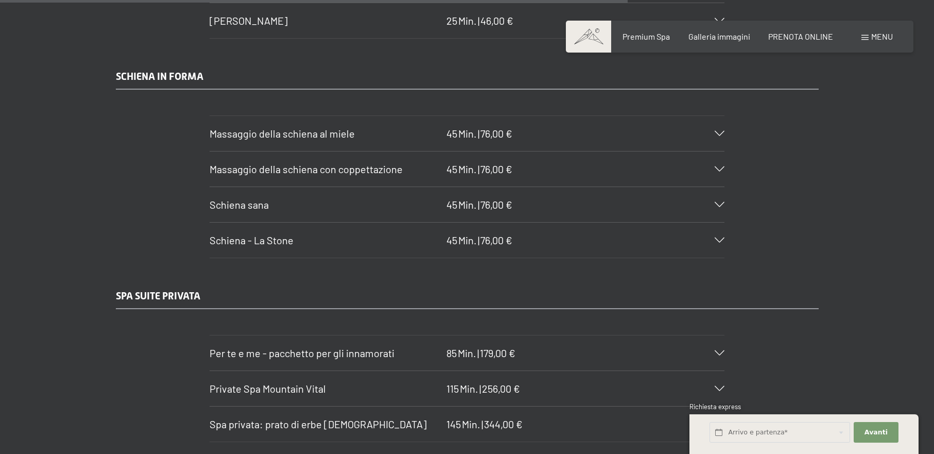
click at [723, 202] on div at bounding box center [713, 204] width 23 height 5
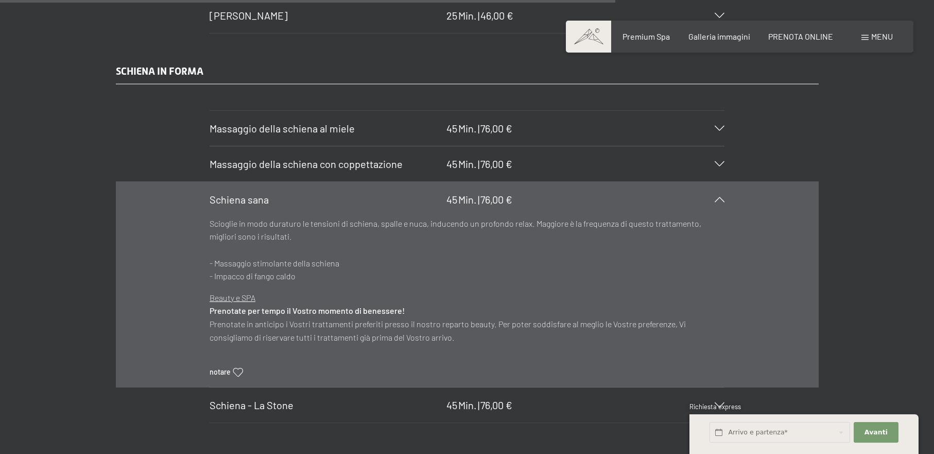
scroll to position [5487, 0]
click at [723, 197] on icon at bounding box center [720, 199] width 10 height 5
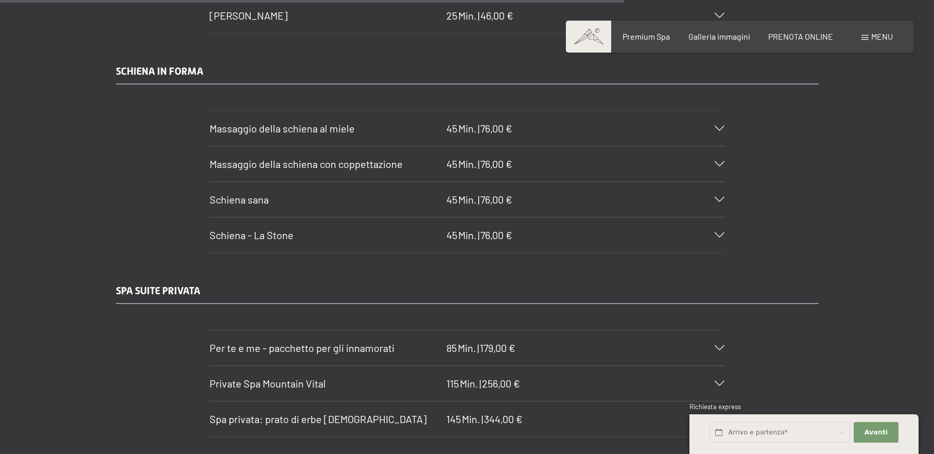
click at [720, 232] on icon at bounding box center [720, 234] width 10 height 5
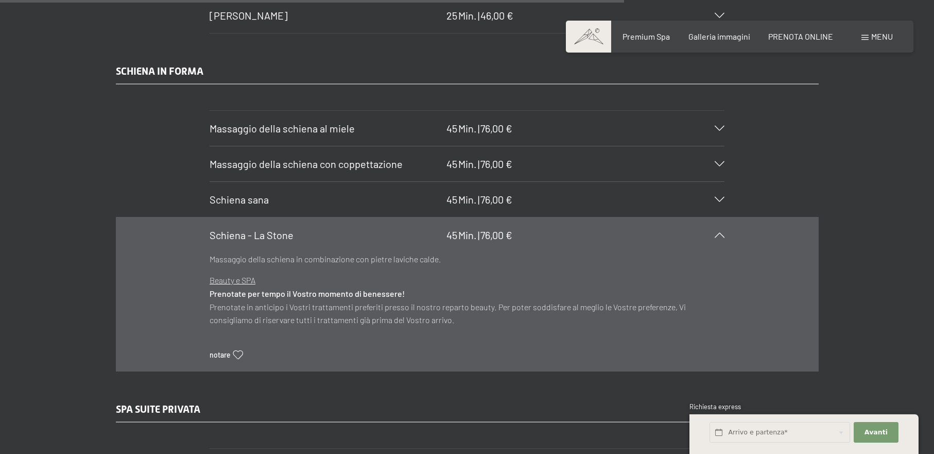
click at [720, 232] on icon at bounding box center [720, 234] width 10 height 5
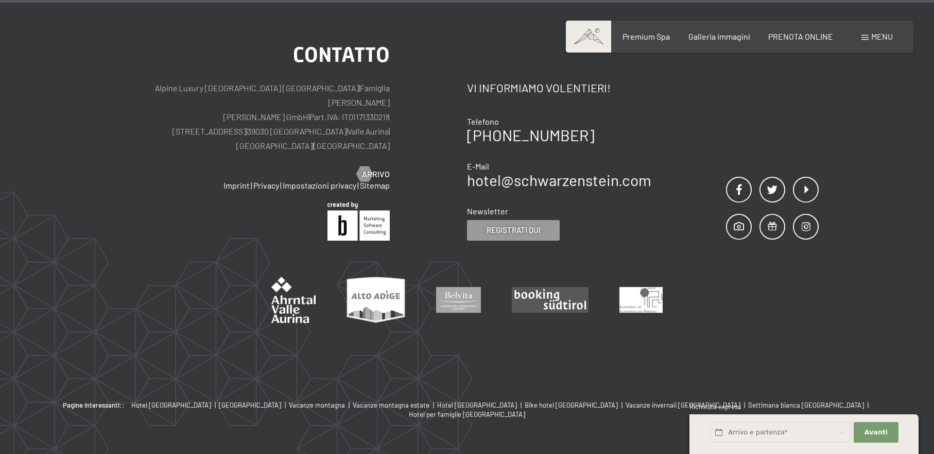
scroll to position [8205, 0]
